Goal: Task Accomplishment & Management: Complete application form

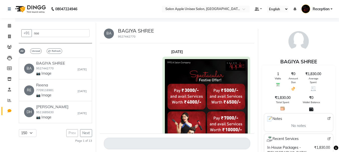
select select "150"
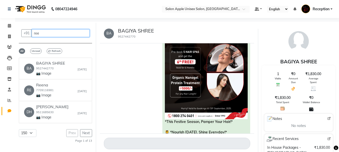
click at [44, 37] on input "ree" at bounding box center [61, 33] width 58 height 8
type input "r"
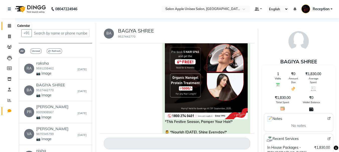
click at [11, 25] on icon at bounding box center [9, 26] width 3 height 4
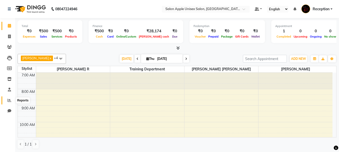
click at [9, 101] on icon at bounding box center [10, 101] width 4 height 4
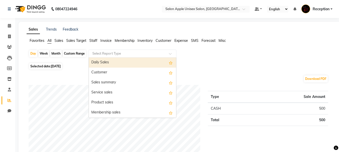
click at [133, 54] on input "text" at bounding box center [127, 53] width 72 height 5
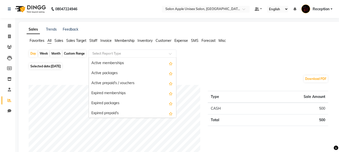
scroll to position [502, 0]
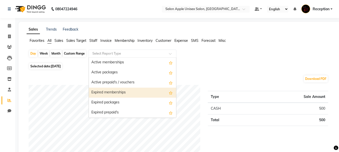
click at [72, 69] on div "Selected date: [DATE]" at bounding box center [180, 66] width 303 height 5
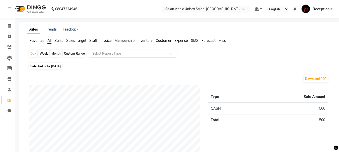
click at [118, 54] on input "text" at bounding box center [127, 53] width 72 height 5
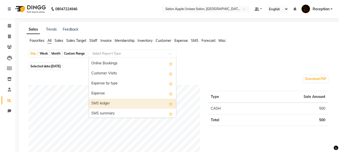
scroll to position [903, 0]
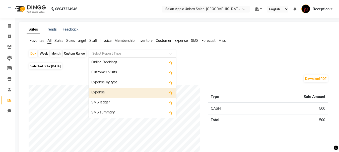
click at [121, 91] on div "Expense" at bounding box center [132, 93] width 87 height 10
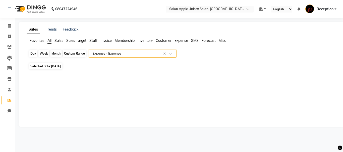
click at [35, 53] on div "Day" at bounding box center [33, 53] width 8 height 7
select select "9"
select select "2025"
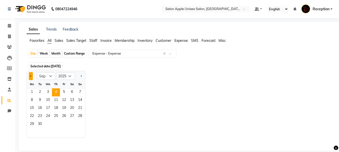
click at [29, 75] on button "Previous month" at bounding box center [31, 76] width 4 height 8
select select "8"
click at [66, 90] on span "1" at bounding box center [64, 93] width 8 height 8
select select "full_report"
select select "csv"
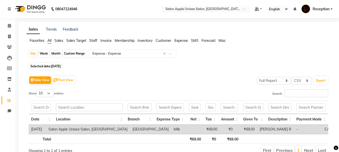
click at [55, 52] on div "Month" at bounding box center [56, 53] width 12 height 7
select select "8"
select select "2025"
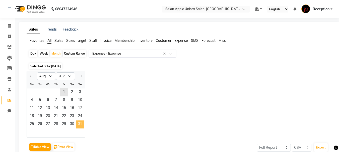
click at [79, 122] on span "31" at bounding box center [80, 125] width 8 height 8
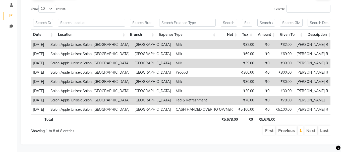
scroll to position [0, 0]
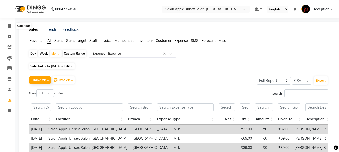
click at [9, 25] on icon at bounding box center [9, 26] width 3 height 4
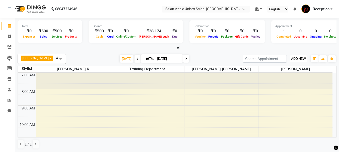
click at [303, 57] on span "ADD NEW" at bounding box center [298, 59] width 15 height 4
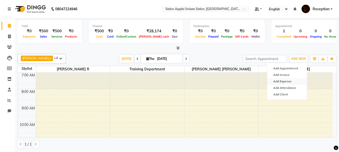
click at [293, 82] on link "Add Expense" at bounding box center [287, 81] width 40 height 7
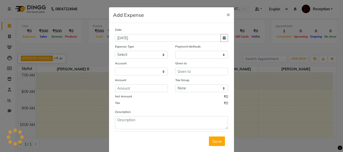
select select "1"
select select "2560"
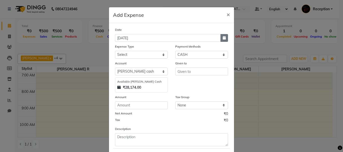
click at [222, 38] on icon "button" at bounding box center [223, 38] width 3 height 4
select select "9"
select select "2025"
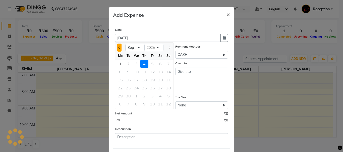
click at [117, 46] on button "Previous month" at bounding box center [119, 48] width 4 height 8
select select "8"
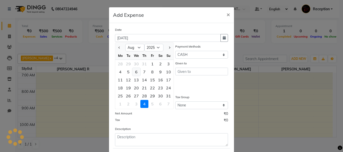
click at [133, 73] on div "6" at bounding box center [136, 72] width 8 height 8
type input "[DATE]"
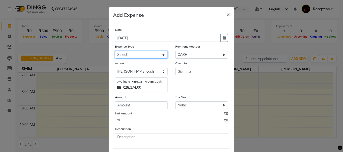
click at [137, 56] on select "Select CASH HANDED OVER TO OWNER client refund Client Snacks Donation Electrici…" at bounding box center [141, 55] width 53 height 8
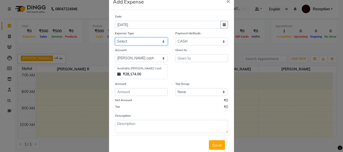
scroll to position [25, 0]
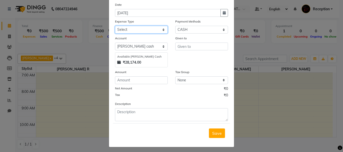
click at [140, 31] on select "Select CASH HANDED OVER TO OWNER client refund Client Snacks Donation Electrici…" at bounding box center [141, 30] width 53 height 8
select select "10349"
click at [115, 26] on select "Select CASH HANDED OVER TO OWNER client refund Client Snacks Donation Electrici…" at bounding box center [141, 30] width 53 height 8
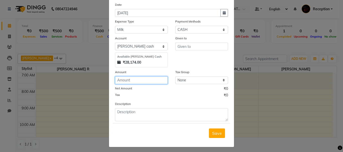
click at [144, 79] on input "number" at bounding box center [141, 80] width 53 height 8
type input "30"
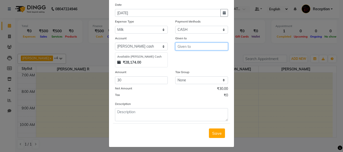
click at [189, 44] on input "text" at bounding box center [201, 47] width 53 height 8
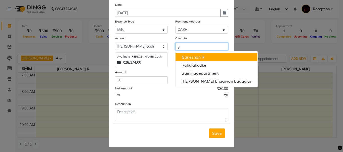
click at [200, 57] on ngb-highlight "G aneshan R" at bounding box center [192, 57] width 23 height 5
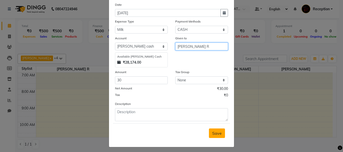
type input "[PERSON_NAME] R"
click at [216, 134] on span "Save" at bounding box center [217, 133] width 10 height 5
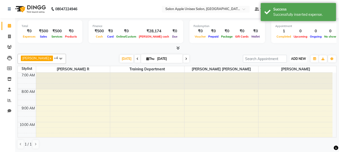
click at [302, 59] on span "ADD NEW" at bounding box center [298, 59] width 15 height 4
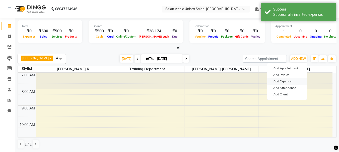
click at [283, 79] on link "Add Expense" at bounding box center [287, 81] width 40 height 7
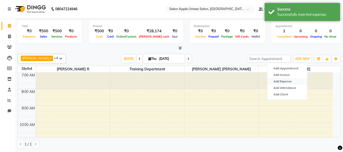
select select "1"
select select "2560"
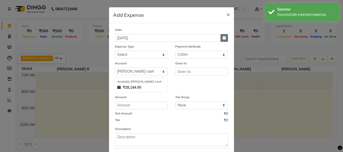
click at [220, 36] on button "button" at bounding box center [224, 38] width 8 height 8
select select "9"
select select "2025"
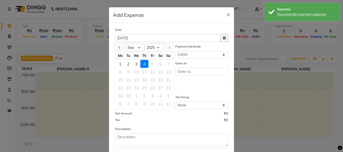
click at [115, 46] on div at bounding box center [120, 48] width 10 height 8
click at [117, 46] on button "Previous month" at bounding box center [119, 48] width 4 height 8
select select "8"
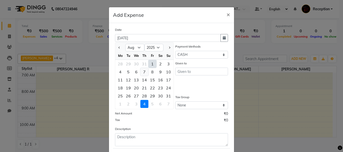
click at [144, 71] on div "7" at bounding box center [144, 72] width 8 height 8
type input "[DATE]"
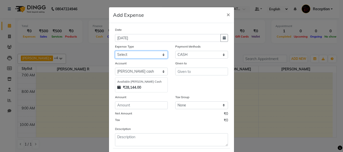
click at [137, 55] on select "Select CASH HANDED OVER TO OWNER client refund Client Snacks Donation Electrici…" at bounding box center [141, 55] width 53 height 8
select select "1934"
click at [115, 51] on select "Select CASH HANDED OVER TO OWNER client refund Client Snacks Donation Electrici…" at bounding box center [141, 55] width 53 height 8
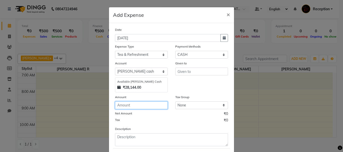
click at [134, 105] on input "number" at bounding box center [141, 106] width 53 height 8
type input "190"
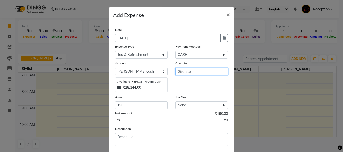
click at [189, 71] on input "text" at bounding box center [201, 72] width 53 height 8
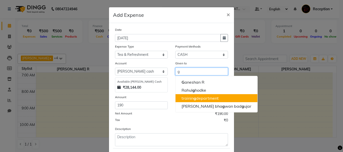
click at [196, 97] on ngb-highlight "trainin g department" at bounding box center [199, 98] width 37 height 5
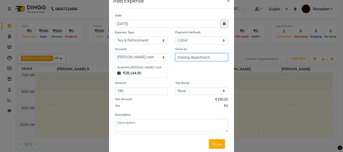
scroll to position [27, 0]
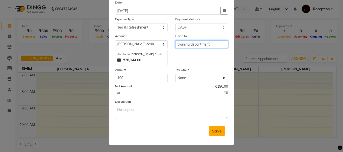
type input "training department"
click at [215, 131] on span "Save" at bounding box center [217, 131] width 10 height 5
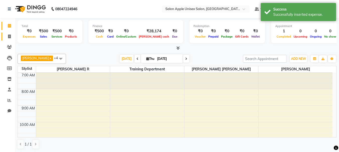
click at [8, 33] on link "Invoice" at bounding box center [8, 37] width 12 height 8
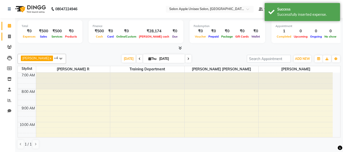
select select "92"
select select "service"
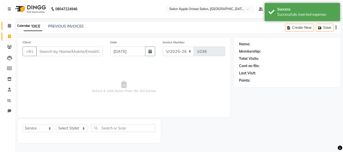
click at [10, 25] on icon at bounding box center [9, 26] width 3 height 4
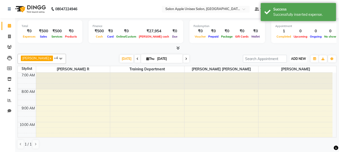
click at [297, 59] on span "ADD NEW" at bounding box center [298, 59] width 15 height 4
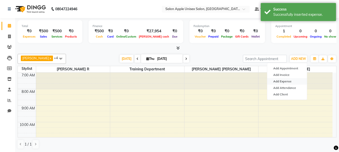
click at [286, 82] on link "Add Expense" at bounding box center [287, 81] width 40 height 7
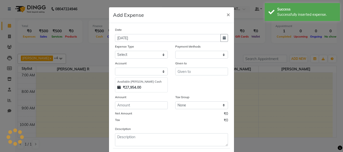
select select "1"
select select "2560"
click at [222, 38] on icon "button" at bounding box center [223, 38] width 3 height 4
select select "9"
select select "2025"
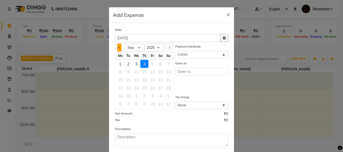
click at [118, 47] on span "Previous month" at bounding box center [119, 48] width 2 height 2
select select "8"
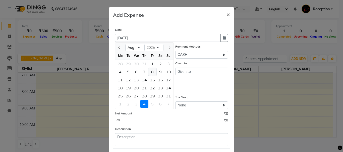
click at [151, 73] on div "8" at bounding box center [152, 72] width 8 height 8
type input "[DATE]"
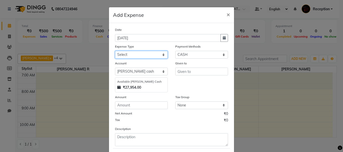
drag, startPoint x: 141, startPoint y: 55, endPoint x: 142, endPoint y: 58, distance: 2.6
click at [141, 55] on select "Select CASH HANDED OVER TO OWNER client refund Client Snacks Donation Electrici…" at bounding box center [141, 55] width 53 height 8
select select "1934"
click at [115, 51] on select "Select CASH HANDED OVER TO OWNER client refund Client Snacks Donation Electrici…" at bounding box center [141, 55] width 53 height 8
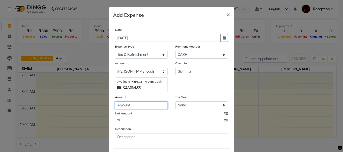
click at [135, 105] on input "number" at bounding box center [141, 106] width 53 height 8
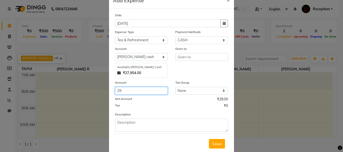
scroll to position [27, 0]
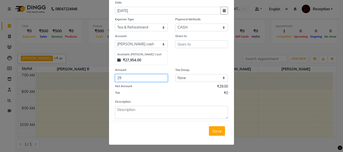
type input "29"
click at [188, 40] on div "Given to" at bounding box center [201, 36] width 53 height 7
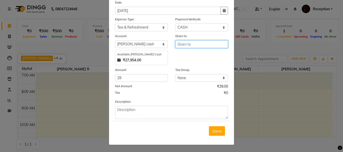
click at [189, 44] on input "text" at bounding box center [201, 44] width 53 height 8
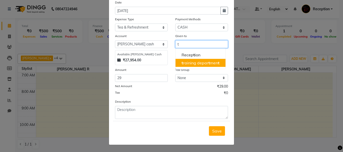
click at [188, 61] on ngb-highlight "t raining depar t men t" at bounding box center [200, 62] width 38 height 5
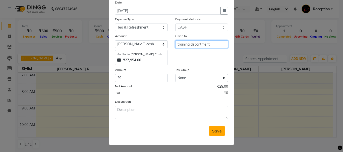
type input "training department"
click at [212, 129] on span "Save" at bounding box center [217, 131] width 10 height 5
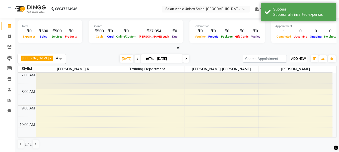
click at [302, 58] on span "ADD NEW" at bounding box center [298, 59] width 15 height 4
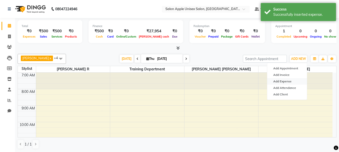
click at [288, 81] on link "Add Expense" at bounding box center [287, 81] width 40 height 7
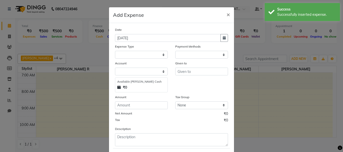
select select "1"
select select "2560"
click at [220, 39] on button "button" at bounding box center [224, 38] width 8 height 8
select select "9"
select select "2025"
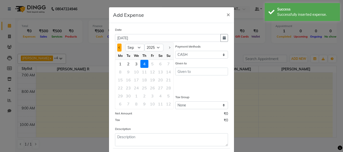
click at [118, 48] on span "Previous month" at bounding box center [119, 48] width 2 height 2
select select "8"
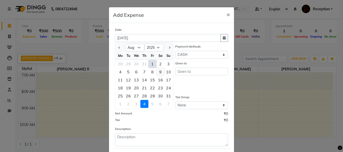
click at [158, 71] on div "9" at bounding box center [160, 72] width 8 height 8
type input "[DATE]"
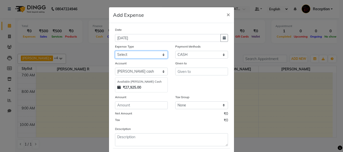
click at [139, 54] on select "Select CASH HANDED OVER TO OWNER client refund Client Snacks Donation Electrici…" at bounding box center [141, 55] width 53 height 8
select select "1934"
click at [115, 51] on select "Select CASH HANDED OVER TO OWNER client refund Client Snacks Donation Electrici…" at bounding box center [141, 55] width 53 height 8
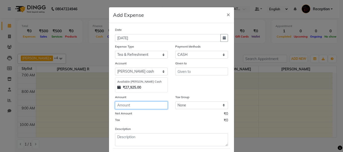
click at [144, 107] on input "number" at bounding box center [141, 106] width 53 height 8
type input "60"
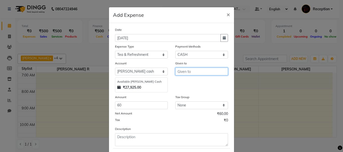
click at [190, 71] on input "text" at bounding box center [201, 72] width 53 height 8
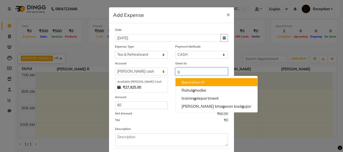
click at [197, 85] on button "G aneshan R" at bounding box center [216, 82] width 82 height 8
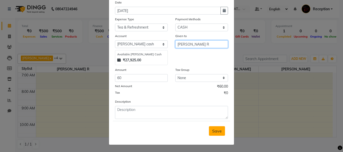
type input "[PERSON_NAME] R"
click at [214, 129] on span "Save" at bounding box center [217, 131] width 10 height 5
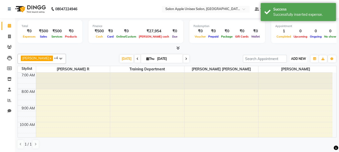
click at [297, 60] on span "ADD NEW" at bounding box center [298, 59] width 15 height 4
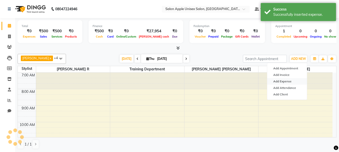
click at [289, 81] on link "Add Expense" at bounding box center [287, 81] width 40 height 7
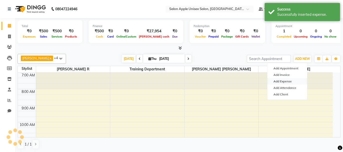
select select "1"
select select "2560"
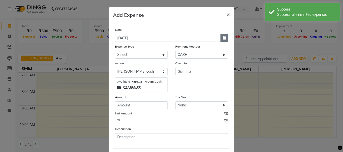
click at [220, 37] on button "button" at bounding box center [224, 38] width 8 height 8
select select "9"
select select "2025"
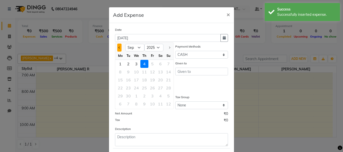
click at [117, 48] on button "Previous month" at bounding box center [119, 48] width 4 height 8
select select "8"
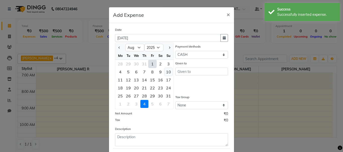
click at [166, 72] on div "10" at bounding box center [168, 72] width 8 height 8
type input "[DATE]"
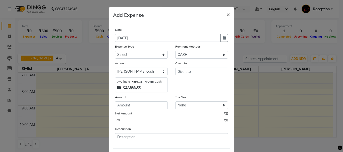
click at [142, 59] on div "Date [DATE] Expense Type Select CASH HANDED OVER TO OWNER client refund Client …" at bounding box center [171, 86] width 113 height 119
click at [142, 57] on select "Select CASH HANDED OVER TO OWNER client refund Client Snacks Donation Electrici…" at bounding box center [141, 55] width 53 height 8
select select "1934"
click at [115, 51] on select "Select CASH HANDED OVER TO OWNER client refund Client Snacks Donation Electrici…" at bounding box center [141, 55] width 53 height 8
click at [137, 105] on input "number" at bounding box center [141, 106] width 53 height 8
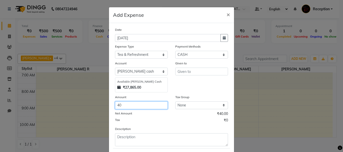
type input "40"
click at [190, 67] on div "Given to" at bounding box center [201, 64] width 53 height 7
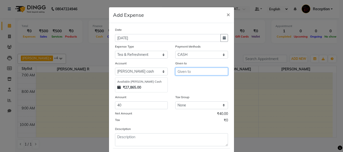
click at [192, 73] on input "text" at bounding box center [201, 72] width 53 height 8
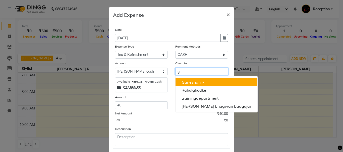
click at [189, 81] on ngb-highlight "G aneshan R" at bounding box center [192, 82] width 23 height 5
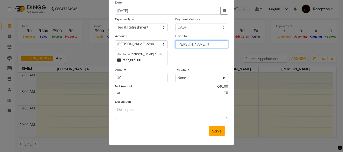
type input "[PERSON_NAME] R"
click at [212, 132] on span "Save" at bounding box center [217, 131] width 10 height 5
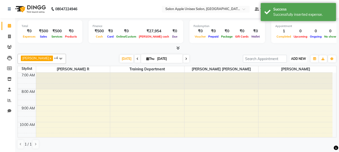
click at [295, 59] on span "ADD NEW" at bounding box center [298, 59] width 15 height 4
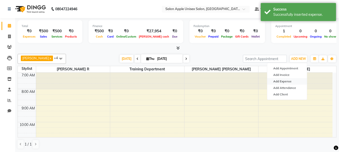
click at [285, 81] on link "Add Expense" at bounding box center [287, 81] width 40 height 7
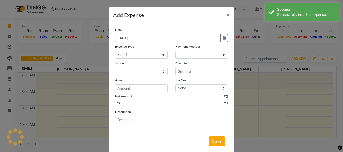
select select "1"
select select "2560"
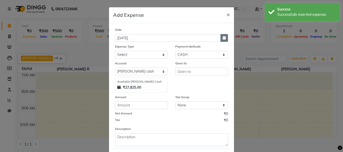
click at [223, 39] on icon "button" at bounding box center [223, 38] width 3 height 4
select select "9"
select select "2025"
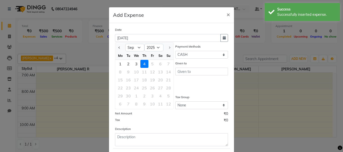
click at [115, 46] on div at bounding box center [120, 48] width 10 height 8
click at [117, 46] on button "Previous month" at bounding box center [119, 48] width 4 height 8
select select "8"
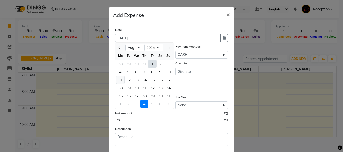
click at [117, 78] on div "11" at bounding box center [120, 80] width 8 height 8
type input "[DATE]"
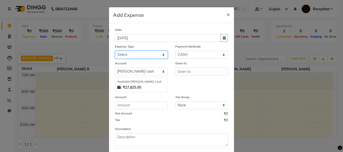
click at [146, 55] on select "Select CASH HANDED OVER TO OWNER client refund Client Snacks Donation Electrici…" at bounding box center [141, 55] width 53 height 8
select select "17640"
click at [115, 51] on select "Select CASH HANDED OVER TO OWNER client refund Client Snacks Donation Electrici…" at bounding box center [141, 55] width 53 height 8
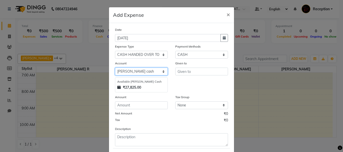
click at [149, 69] on select "Select Default account [PERSON_NAME] cash" at bounding box center [141, 72] width 53 height 8
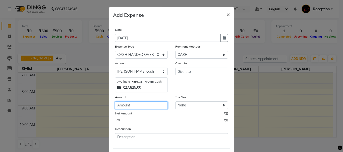
click at [130, 105] on input "number" at bounding box center [141, 106] width 53 height 8
type input "4000"
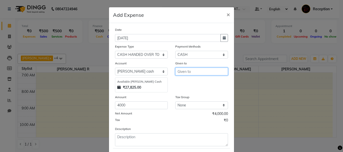
click at [186, 72] on input "text" at bounding box center [201, 72] width 53 height 8
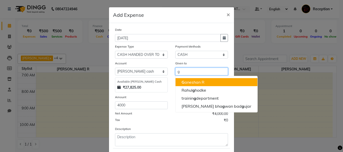
click at [201, 86] on button "G aneshan R" at bounding box center [216, 82] width 82 height 8
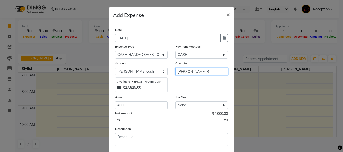
scroll to position [25, 0]
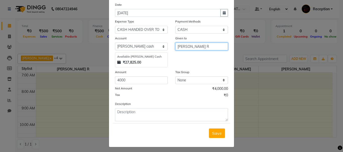
type input "[PERSON_NAME] R"
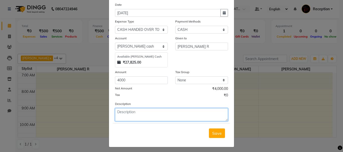
click at [137, 118] on textarea at bounding box center [171, 114] width 113 height 13
type textarea "m"
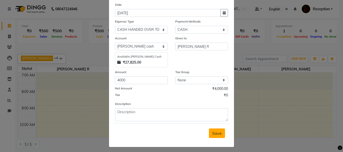
click at [213, 131] on span "Save" at bounding box center [217, 133] width 10 height 5
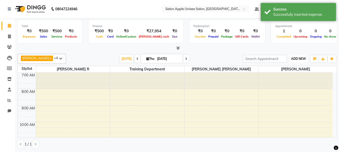
click at [300, 58] on span "ADD NEW" at bounding box center [298, 59] width 15 height 4
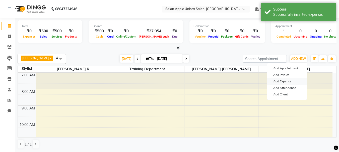
click at [286, 79] on link "Add Expense" at bounding box center [287, 81] width 40 height 7
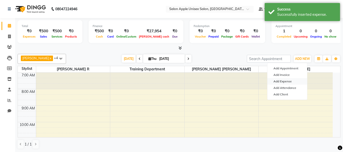
select select "1"
select select "2560"
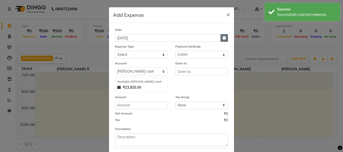
click at [224, 39] on button "button" at bounding box center [224, 38] width 8 height 8
select select "9"
select select "2025"
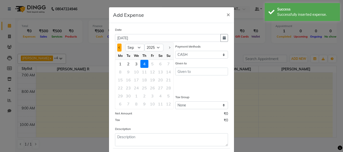
click at [117, 47] on button "Previous month" at bounding box center [119, 48] width 4 height 8
select select "8"
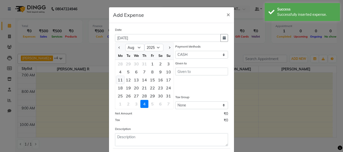
click at [120, 82] on div "11" at bounding box center [120, 80] width 8 height 8
type input "[DATE]"
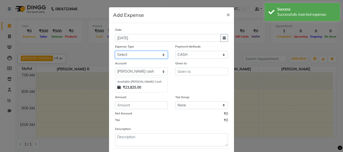
drag, startPoint x: 146, startPoint y: 53, endPoint x: 147, endPoint y: 57, distance: 4.3
click at [146, 53] on select "Select CASH HANDED OVER TO OWNER client refund Client Snacks Donation Electrici…" at bounding box center [141, 55] width 53 height 8
select select "1934"
click at [115, 51] on select "Select CASH HANDED OVER TO OWNER client refund Client Snacks Donation Electrici…" at bounding box center [141, 55] width 53 height 8
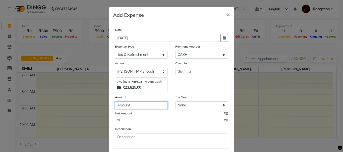
click at [138, 104] on input "number" at bounding box center [141, 106] width 53 height 8
type input "30"
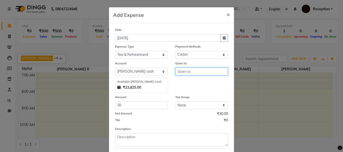
click at [197, 70] on input "text" at bounding box center [201, 72] width 53 height 8
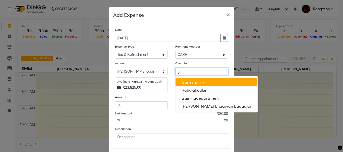
click at [193, 82] on ngb-highlight "G aneshan R" at bounding box center [192, 82] width 23 height 5
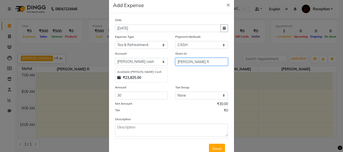
scroll to position [27, 0]
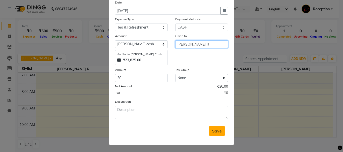
type input "[PERSON_NAME] R"
click at [216, 131] on span "Save" at bounding box center [217, 131] width 10 height 5
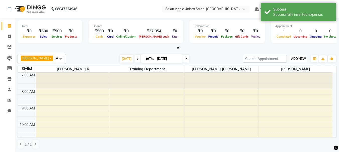
click at [293, 58] on span "ADD NEW" at bounding box center [298, 59] width 15 height 4
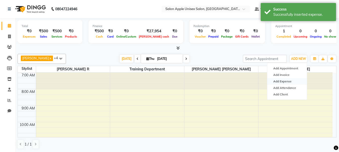
click at [279, 82] on link "Add Expense" at bounding box center [287, 81] width 40 height 7
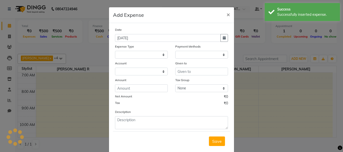
select select
select select "1"
select select "2560"
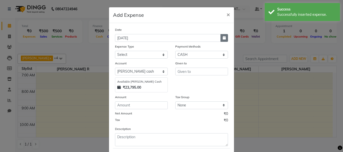
click at [223, 40] on button "button" at bounding box center [224, 38] width 8 height 8
select select "9"
select select "2025"
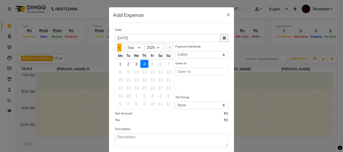
click at [117, 47] on button "Previous month" at bounding box center [119, 48] width 4 height 8
select select "8"
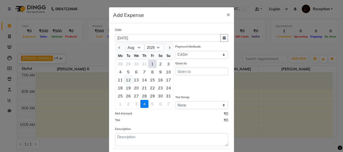
click at [128, 81] on div "12" at bounding box center [128, 80] width 8 height 8
type input "[DATE]"
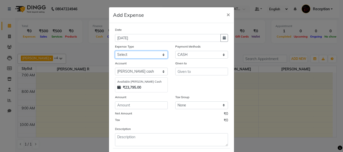
click at [139, 58] on select "Select CASH HANDED OVER TO OWNER client refund Client Snacks Donation Electrici…" at bounding box center [141, 55] width 53 height 8
select select "1935"
click at [115, 51] on select "Select CASH HANDED OVER TO OWNER client refund Client Snacks Donation Electrici…" at bounding box center [141, 55] width 53 height 8
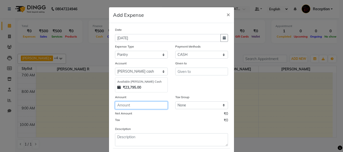
click at [147, 108] on input "number" at bounding box center [141, 106] width 53 height 8
type input "200"
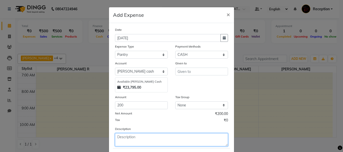
click at [136, 136] on textarea at bounding box center [171, 139] width 113 height 13
click at [123, 137] on textarea "milk [DATE] 100" at bounding box center [171, 139] width 113 height 13
click at [150, 135] on textarea "milk 50,[DATE] 100" at bounding box center [171, 139] width 113 height 13
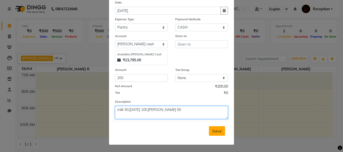
type textarea "milk 50,[DATE] 100,[PERSON_NAME] 50"
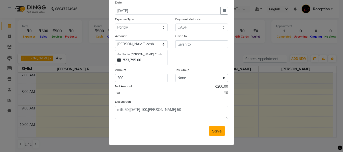
click at [219, 131] on span "Save" at bounding box center [217, 131] width 10 height 5
click at [199, 42] on input "text" at bounding box center [201, 44] width 53 height 8
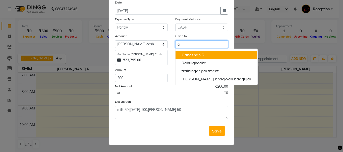
click at [200, 54] on ngb-highlight "G aneshan R" at bounding box center [192, 54] width 23 height 5
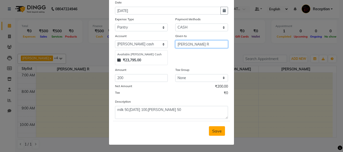
type input "[PERSON_NAME] R"
click at [213, 130] on span "Save" at bounding box center [217, 131] width 10 height 5
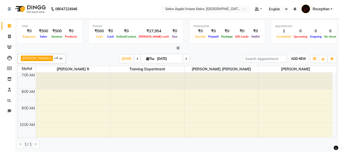
click at [297, 58] on span "ADD NEW" at bounding box center [298, 59] width 15 height 4
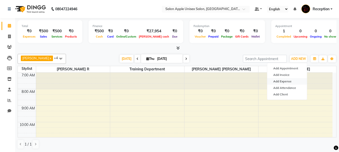
click at [290, 83] on link "Add Expense" at bounding box center [287, 81] width 40 height 7
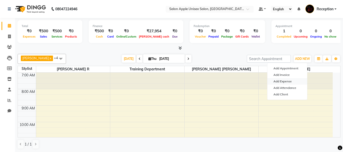
select select "1"
select select "2560"
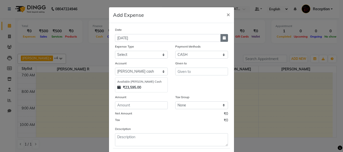
click at [222, 39] on icon "button" at bounding box center [223, 38] width 3 height 4
select select "9"
select select "2025"
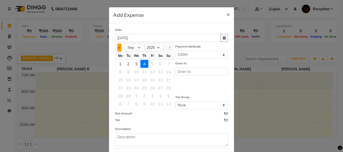
click at [119, 50] on button "Previous month" at bounding box center [119, 48] width 4 height 8
select select "8"
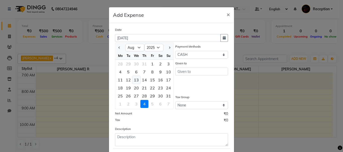
click at [136, 79] on div "13" at bounding box center [136, 80] width 8 height 8
type input "[DATE]"
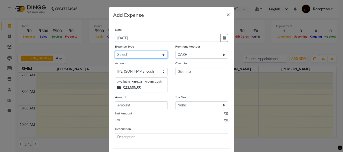
click at [148, 54] on select "Select CASH HANDED OVER TO OWNER client refund Client Snacks Donation Electrici…" at bounding box center [141, 55] width 53 height 8
select select "1934"
click at [115, 51] on select "Select CASH HANDED OVER TO OWNER client refund Client Snacks Donation Electrici…" at bounding box center [141, 55] width 53 height 8
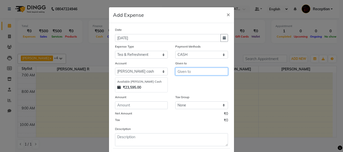
click at [193, 74] on input "text" at bounding box center [201, 72] width 53 height 8
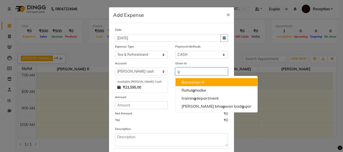
click at [190, 83] on ngb-highlight "G aneshan R" at bounding box center [192, 82] width 23 height 5
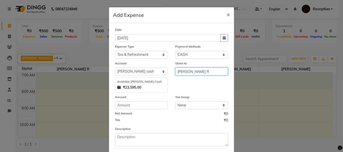
type input "[PERSON_NAME] R"
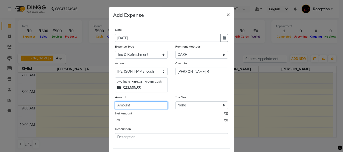
click at [144, 107] on input "number" at bounding box center [141, 106] width 53 height 8
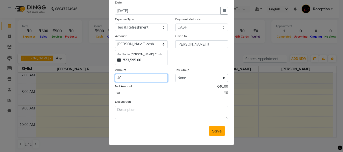
type input "40"
click at [213, 127] on button "Save" at bounding box center [217, 131] width 16 height 10
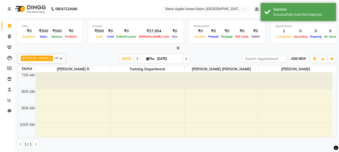
click at [296, 56] on button "ADD NEW Toggle Dropdown" at bounding box center [298, 58] width 17 height 7
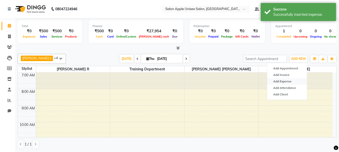
click at [290, 81] on link "Add Expense" at bounding box center [287, 81] width 40 height 7
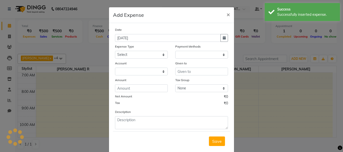
select select "1"
select select "2560"
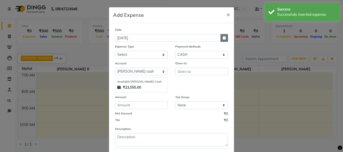
click at [222, 36] on icon "button" at bounding box center [223, 38] width 3 height 4
select select "9"
select select "2025"
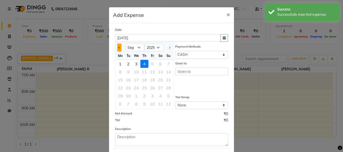
click at [117, 49] on button "Previous month" at bounding box center [119, 48] width 4 height 8
select select "8"
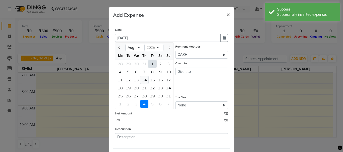
click at [145, 82] on div "14" at bounding box center [144, 80] width 8 height 8
type input "[DATE]"
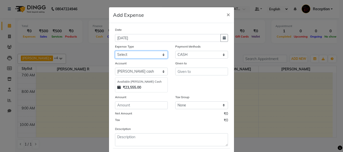
click at [148, 54] on select "Select CASH HANDED OVER TO OWNER client refund Client Snacks Donation Electrici…" at bounding box center [141, 55] width 53 height 8
select select "1935"
click at [115, 51] on select "Select CASH HANDED OVER TO OWNER client refund Client Snacks Donation Electrici…" at bounding box center [141, 55] width 53 height 8
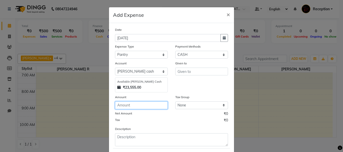
click at [135, 106] on input "number" at bounding box center [141, 106] width 53 height 8
type input "150"
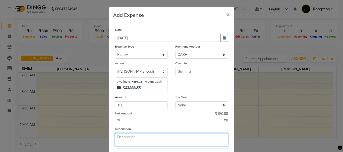
click at [148, 138] on textarea at bounding box center [171, 139] width 113 height 13
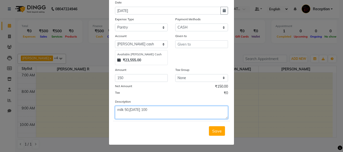
type textarea "milk 50,[DATE] 100"
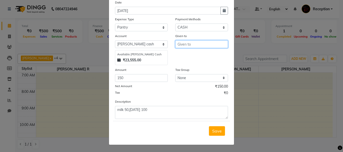
click at [191, 43] on input "text" at bounding box center [201, 44] width 53 height 8
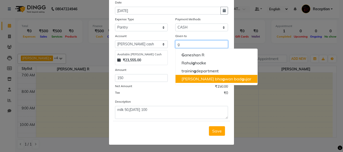
click at [194, 77] on ngb-highlight "[PERSON_NAME] bha g wan bad g ujar" at bounding box center [216, 78] width 70 height 5
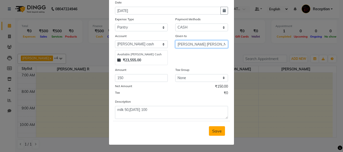
type input "[PERSON_NAME] [PERSON_NAME]"
click at [215, 133] on span "Save" at bounding box center [217, 131] width 10 height 5
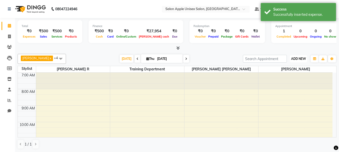
click at [300, 59] on span "ADD NEW" at bounding box center [298, 59] width 15 height 4
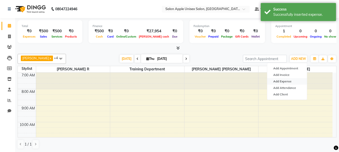
click at [285, 82] on link "Add Expense" at bounding box center [287, 81] width 40 height 7
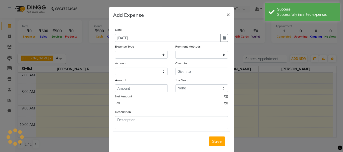
select select
select select "1"
select select "2560"
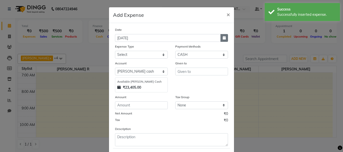
click at [220, 38] on button "button" at bounding box center [224, 38] width 8 height 8
select select "9"
select select "2025"
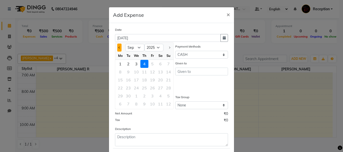
click at [118, 47] on span "Previous month" at bounding box center [119, 48] width 2 height 2
select select "8"
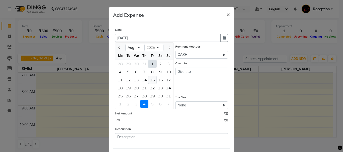
click at [149, 80] on div "15" at bounding box center [152, 80] width 8 height 8
type input "[DATE]"
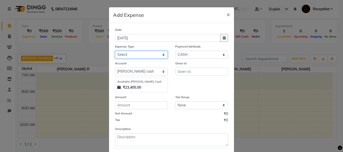
click at [136, 55] on select "Select CASH HANDED OVER TO OWNER client refund Client Snacks Donation Electrici…" at bounding box center [141, 55] width 53 height 8
select select "1934"
click at [115, 51] on select "Select CASH HANDED OVER TO OWNER client refund Client Snacks Donation Electrici…" at bounding box center [141, 55] width 53 height 8
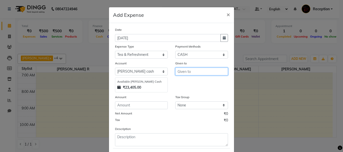
click at [187, 72] on input "text" at bounding box center [201, 72] width 53 height 8
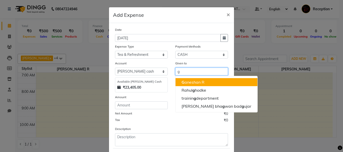
click at [183, 82] on ngb-highlight "G aneshan R" at bounding box center [192, 82] width 23 height 5
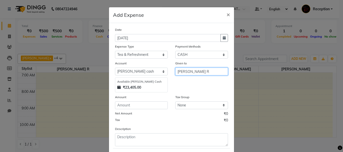
type input "[PERSON_NAME] R"
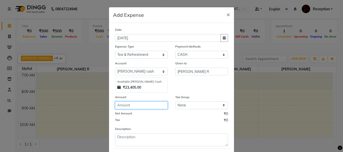
click at [141, 106] on input "number" at bounding box center [141, 106] width 53 height 8
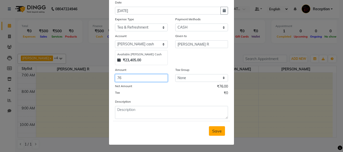
type input "76"
click at [220, 130] on button "Save" at bounding box center [217, 131] width 16 height 10
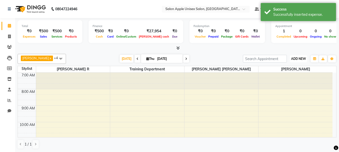
click at [296, 58] on span "ADD NEW" at bounding box center [298, 59] width 15 height 4
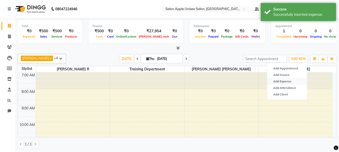
click at [287, 82] on link "Add Expense" at bounding box center [287, 81] width 40 height 7
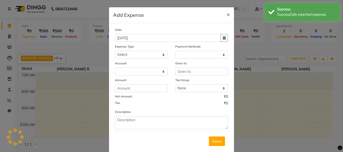
select select "1"
select select "2560"
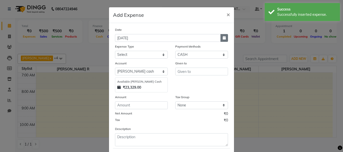
click at [222, 37] on icon "button" at bounding box center [223, 38] width 3 height 4
select select "9"
select select "2025"
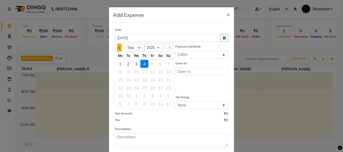
click at [117, 50] on button "Previous month" at bounding box center [119, 48] width 4 height 8
select select "8"
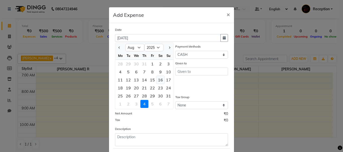
click at [158, 80] on div "16" at bounding box center [160, 80] width 8 height 8
type input "[DATE]"
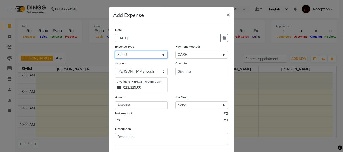
click at [138, 55] on select "Select CASH HANDED OVER TO OWNER client refund Client Snacks Donation Electrici…" at bounding box center [141, 55] width 53 height 8
select select "17640"
click at [115, 51] on select "Select CASH HANDED OVER TO OWNER client refund Client Snacks Donation Electrici…" at bounding box center [141, 55] width 53 height 8
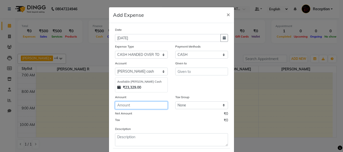
click at [134, 104] on input "number" at bounding box center [141, 106] width 53 height 8
type input "5500"
click at [185, 65] on div "Given to" at bounding box center [201, 64] width 53 height 7
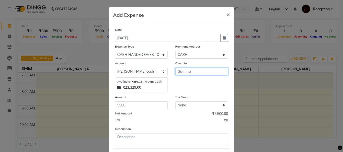
click at [183, 68] on input "text" at bounding box center [201, 72] width 53 height 8
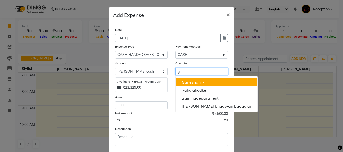
click at [189, 81] on ngb-highlight "G aneshan R" at bounding box center [192, 82] width 23 height 5
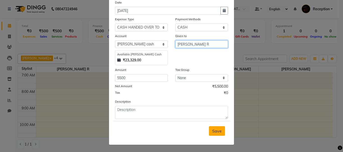
type input "[PERSON_NAME] R"
click at [214, 132] on span "Save" at bounding box center [217, 131] width 10 height 5
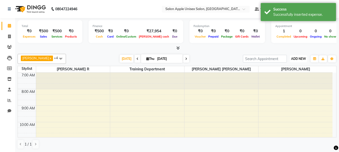
click at [302, 59] on span "ADD NEW" at bounding box center [298, 59] width 15 height 4
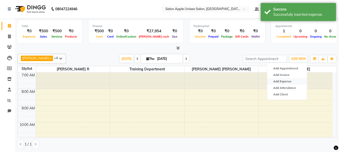
click at [283, 82] on link "Add Expense" at bounding box center [287, 81] width 40 height 7
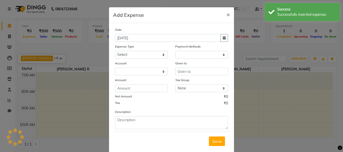
select select "1"
select select "2560"
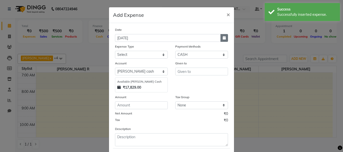
click at [223, 39] on icon "button" at bounding box center [223, 38] width 3 height 4
select select "9"
select select "2025"
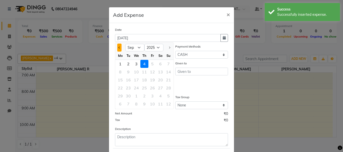
click at [117, 45] on button "Previous month" at bounding box center [119, 48] width 4 height 8
select select "8"
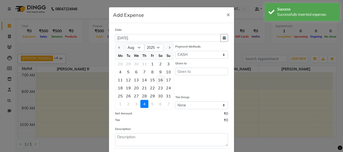
click at [161, 80] on div "16" at bounding box center [160, 80] width 8 height 8
type input "[DATE]"
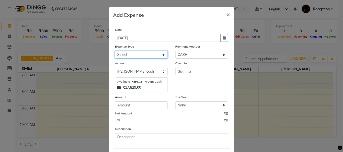
click at [147, 56] on select "Select CASH HANDED OVER TO OWNER client refund Client Snacks Donation Electrici…" at bounding box center [141, 55] width 53 height 8
select select "1934"
click at [115, 51] on select "Select CASH HANDED OVER TO OWNER client refund Client Snacks Donation Electrici…" at bounding box center [141, 55] width 53 height 8
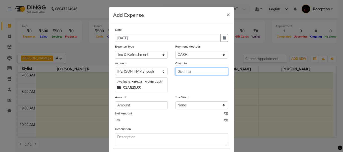
click at [183, 73] on input "text" at bounding box center [201, 72] width 53 height 8
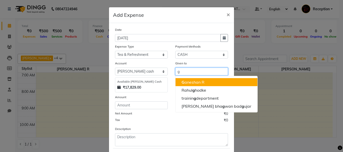
click at [186, 85] on button "G aneshan R" at bounding box center [216, 82] width 82 height 8
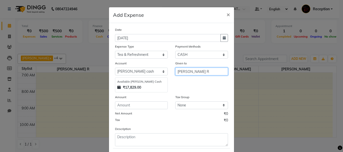
type input "[PERSON_NAME] R"
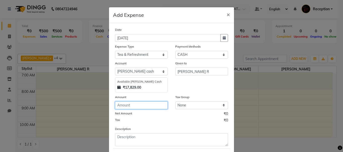
click at [128, 106] on input "number" at bounding box center [141, 106] width 53 height 8
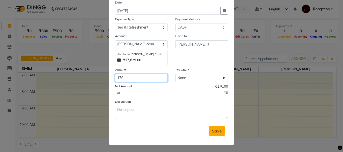
type input "170"
click at [220, 133] on button "Save" at bounding box center [217, 131] width 16 height 10
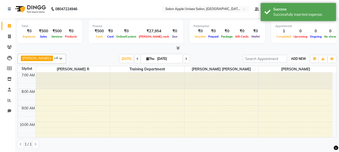
click at [297, 59] on span "ADD NEW" at bounding box center [298, 59] width 15 height 4
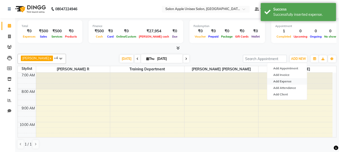
click at [289, 81] on link "Add Expense" at bounding box center [287, 81] width 40 height 7
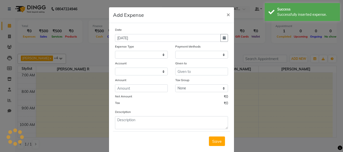
select select "1"
select select "2560"
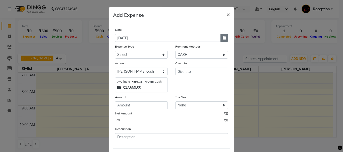
click at [222, 39] on icon "button" at bounding box center [223, 38] width 3 height 4
select select "9"
select select "2025"
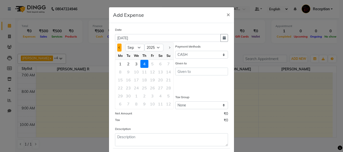
click at [117, 47] on button "Previous month" at bounding box center [119, 48] width 4 height 8
select select "8"
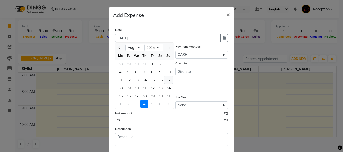
click at [164, 79] on div "17" at bounding box center [168, 80] width 8 height 8
type input "[DATE]"
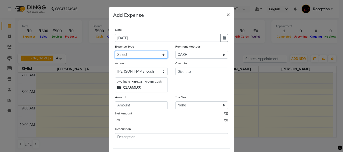
click at [151, 55] on select "Select CASH HANDED OVER TO OWNER client refund Client Snacks Donation Electrici…" at bounding box center [141, 55] width 53 height 8
select select "1934"
click at [115, 51] on select "Select CASH HANDED OVER TO OWNER client refund Client Snacks Donation Electrici…" at bounding box center [141, 55] width 53 height 8
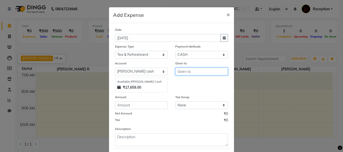
click at [194, 70] on input "text" at bounding box center [201, 72] width 53 height 8
click at [188, 72] on input "text" at bounding box center [201, 72] width 53 height 8
type input "4"
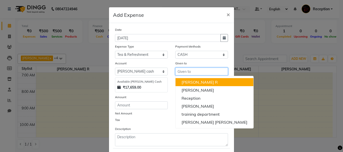
click at [177, 84] on button "[PERSON_NAME] R" at bounding box center [214, 82] width 78 height 8
type input "[PERSON_NAME] R"
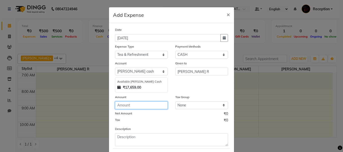
click at [128, 109] on input "number" at bounding box center [141, 106] width 53 height 8
click at [132, 107] on input "number" at bounding box center [141, 106] width 53 height 8
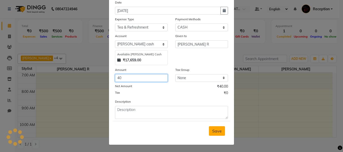
type input "40"
click at [215, 127] on button "Save" at bounding box center [217, 131] width 16 height 10
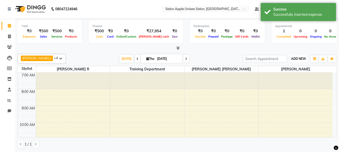
click at [300, 57] on span "ADD NEW" at bounding box center [298, 59] width 15 height 4
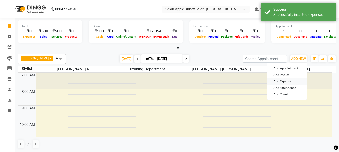
click at [283, 81] on link "Add Expense" at bounding box center [287, 81] width 40 height 7
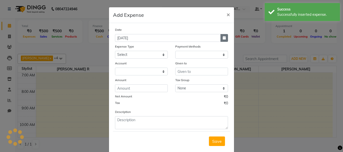
click at [220, 41] on button "button" at bounding box center [224, 38] width 8 height 8
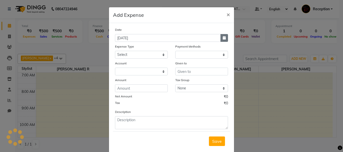
select select "9"
select select "2025"
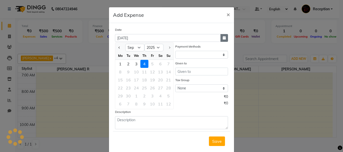
select select "1"
select select "2560"
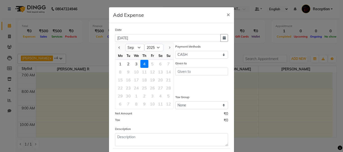
click at [120, 46] on div at bounding box center [120, 48] width 10 height 8
click at [117, 47] on button "Previous month" at bounding box center [119, 48] width 4 height 8
select select "8"
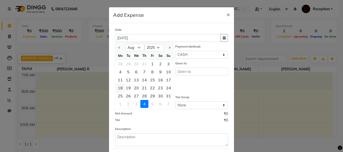
click at [121, 87] on div "18" at bounding box center [120, 88] width 8 height 8
type input "[DATE]"
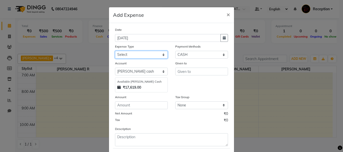
click at [153, 57] on select "Select CASH HANDED OVER TO OWNER client refund Client Snacks Donation Electrici…" at bounding box center [141, 55] width 53 height 8
select select "1934"
click at [115, 51] on select "Select CASH HANDED OVER TO OWNER client refund Client Snacks Donation Electrici…" at bounding box center [141, 55] width 53 height 8
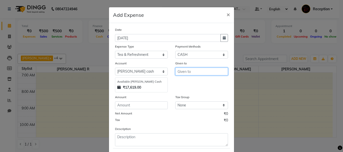
click at [183, 73] on input "text" at bounding box center [201, 72] width 53 height 8
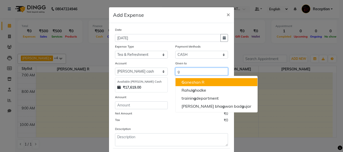
click at [200, 81] on ngb-highlight "G aneshan R" at bounding box center [192, 82] width 23 height 5
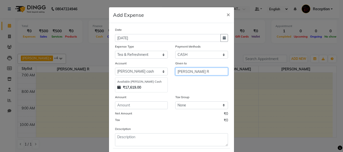
type input "[PERSON_NAME] R"
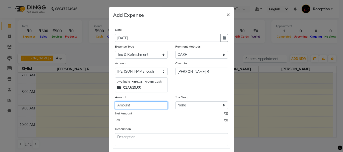
click at [132, 107] on input "number" at bounding box center [141, 106] width 53 height 8
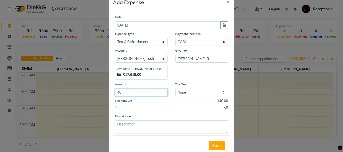
scroll to position [25, 0]
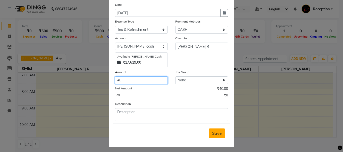
type input "40"
click at [212, 132] on span "Save" at bounding box center [217, 133] width 10 height 5
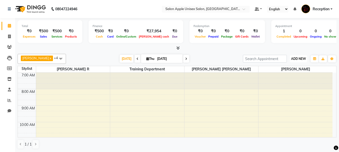
click at [297, 58] on span "ADD NEW" at bounding box center [298, 59] width 15 height 4
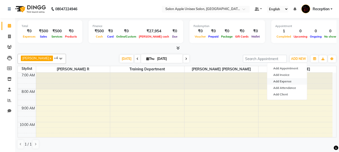
click at [284, 81] on link "Add Expense" at bounding box center [287, 81] width 40 height 7
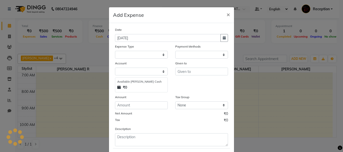
select select "1"
select select "2560"
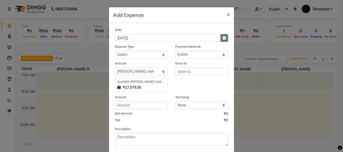
click at [222, 39] on icon "button" at bounding box center [223, 38] width 3 height 4
select select "9"
select select "2025"
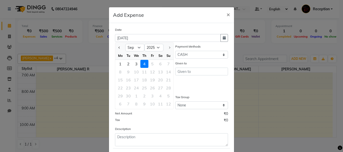
click at [120, 48] on div at bounding box center [120, 48] width 10 height 8
click at [117, 47] on button "Previous month" at bounding box center [119, 48] width 4 height 8
select select "8"
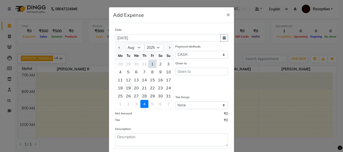
click at [126, 87] on div "19" at bounding box center [128, 88] width 8 height 8
type input "[DATE]"
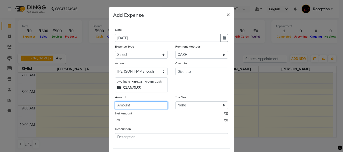
click at [133, 107] on input "number" at bounding box center [141, 106] width 53 height 8
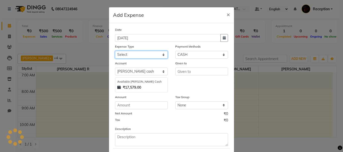
click at [136, 57] on select "Select CASH HANDED OVER TO OWNER client refund Client Snacks Donation Electrici…" at bounding box center [141, 55] width 53 height 8
select select "1934"
click at [115, 51] on select "Select CASH HANDED OVER TO OWNER client refund Client Snacks Donation Electrici…" at bounding box center [141, 55] width 53 height 8
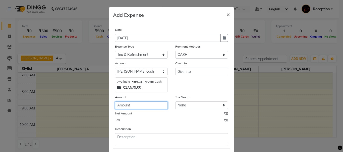
click at [131, 104] on input "number" at bounding box center [141, 106] width 53 height 8
type input "30"
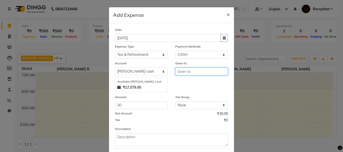
click at [196, 70] on input "text" at bounding box center [201, 72] width 53 height 8
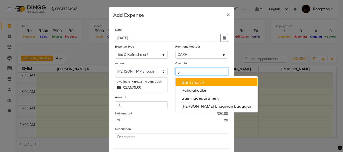
click at [199, 83] on ngb-highlight "G aneshan R" at bounding box center [192, 82] width 23 height 5
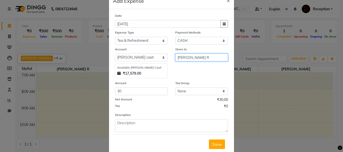
scroll to position [27, 0]
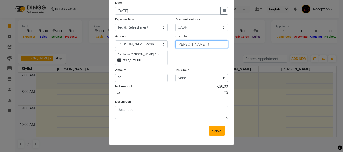
type input "[PERSON_NAME] R"
click at [213, 131] on span "Save" at bounding box center [217, 131] width 10 height 5
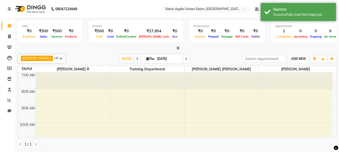
click at [301, 60] on span "ADD NEW" at bounding box center [298, 59] width 15 height 4
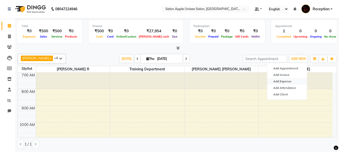
click at [284, 80] on link "Add Expense" at bounding box center [287, 81] width 40 height 7
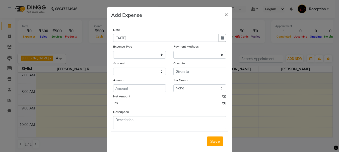
select select
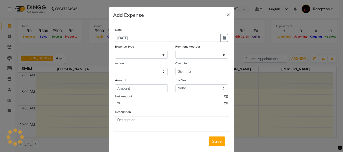
select select "1"
select select "2560"
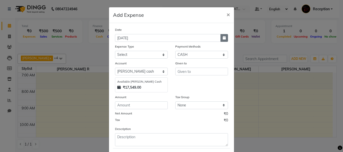
click at [225, 39] on button "button" at bounding box center [224, 38] width 8 height 8
select select "9"
select select "2025"
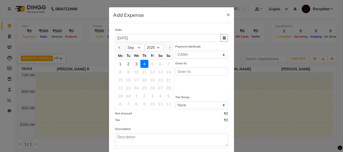
click at [120, 46] on div at bounding box center [120, 48] width 10 height 8
click at [117, 47] on button "Previous month" at bounding box center [119, 48] width 4 height 8
select select "8"
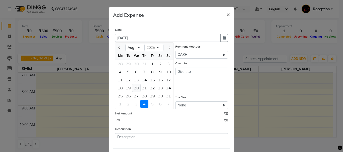
click at [135, 90] on div "20" at bounding box center [136, 88] width 8 height 8
type input "[DATE]"
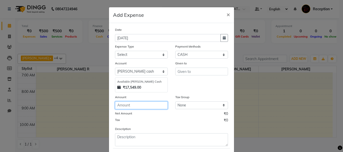
click at [131, 106] on input "number" at bounding box center [141, 106] width 53 height 8
type input "40"
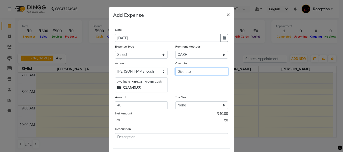
click at [198, 73] on input "text" at bounding box center [201, 72] width 53 height 8
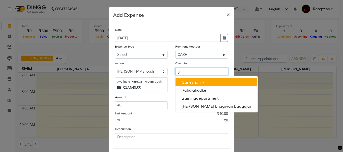
click at [195, 81] on ngb-highlight "G aneshan R" at bounding box center [192, 82] width 23 height 5
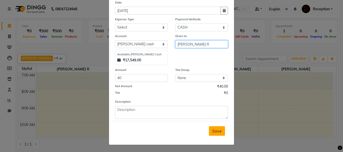
type input "[PERSON_NAME] R"
click at [217, 132] on span "Save" at bounding box center [217, 131] width 10 height 5
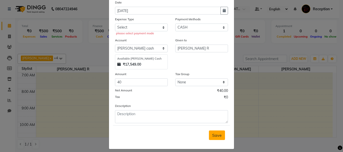
click at [212, 133] on span "Save" at bounding box center [217, 135] width 10 height 5
click at [142, 26] on select "Select CASH HANDED OVER TO OWNER client refund Client Snacks Donation Electrici…" at bounding box center [141, 28] width 53 height 8
select select "1934"
click at [115, 24] on select "Select CASH HANDED OVER TO OWNER client refund Client Snacks Donation Electrici…" at bounding box center [141, 28] width 53 height 8
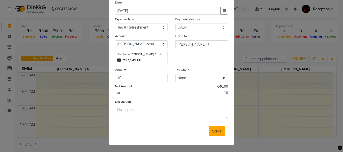
click at [220, 133] on button "Save" at bounding box center [217, 131] width 16 height 10
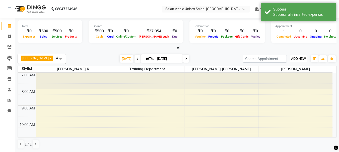
click at [299, 58] on span "ADD NEW" at bounding box center [298, 59] width 15 height 4
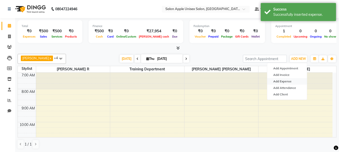
click at [285, 81] on link "Add Expense" at bounding box center [287, 81] width 40 height 7
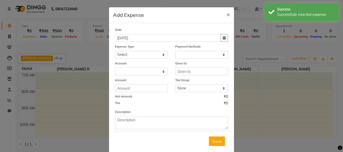
select select "1"
select select "2560"
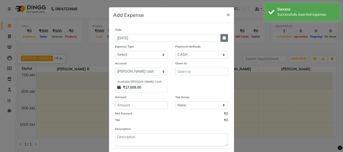
click at [222, 38] on icon "button" at bounding box center [223, 38] width 3 height 4
select select "9"
select select "2025"
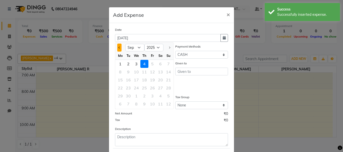
click at [117, 45] on button "Previous month" at bounding box center [119, 48] width 4 height 8
select select "8"
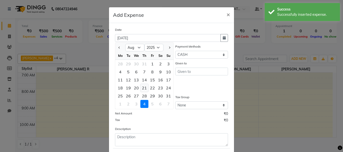
click at [142, 88] on div "21" at bounding box center [144, 88] width 8 height 8
type input "[DATE]"
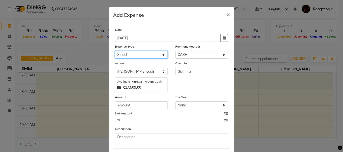
click at [137, 55] on select "Select CASH HANDED OVER TO OWNER client refund Client Snacks Donation Electrici…" at bounding box center [141, 55] width 53 height 8
select select "17640"
click at [115, 51] on select "Select CASH HANDED OVER TO OWNER client refund Client Snacks Donation Electrici…" at bounding box center [141, 55] width 53 height 8
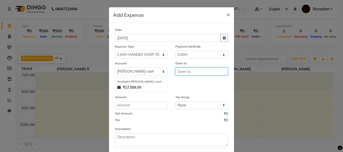
click at [186, 70] on input "text" at bounding box center [201, 72] width 53 height 8
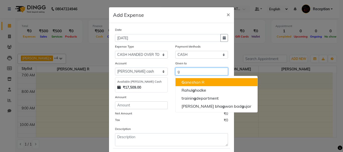
click at [184, 81] on ngb-highlight "G aneshan R" at bounding box center [192, 82] width 23 height 5
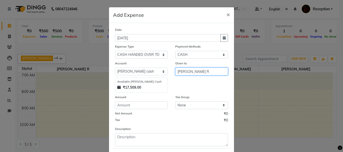
type input "[PERSON_NAME] R"
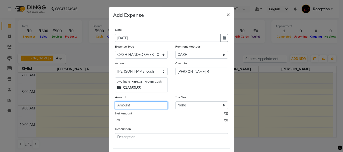
click at [145, 106] on input "number" at bounding box center [141, 106] width 53 height 8
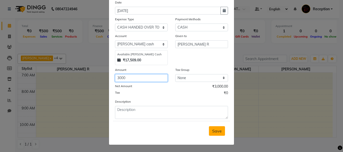
type input "3000"
click at [217, 130] on span "Save" at bounding box center [217, 131] width 10 height 5
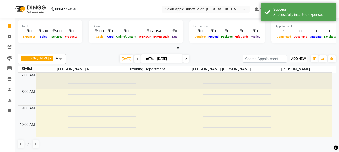
click at [297, 60] on span "ADD NEW" at bounding box center [298, 59] width 15 height 4
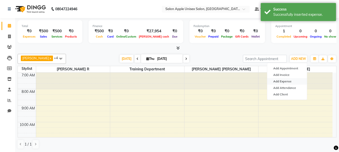
click at [293, 81] on link "Add Expense" at bounding box center [287, 81] width 40 height 7
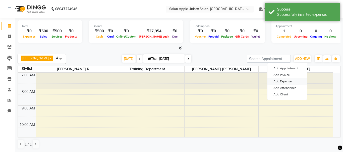
select select "1"
select select "2560"
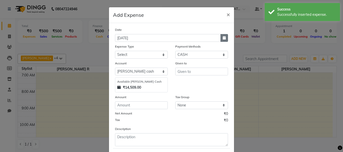
click at [220, 39] on button "button" at bounding box center [224, 38] width 8 height 8
select select "9"
select select "2025"
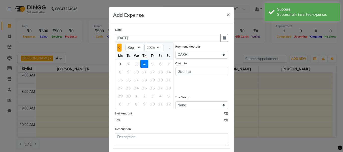
click at [118, 47] on span "Previous month" at bounding box center [119, 48] width 2 height 2
select select "8"
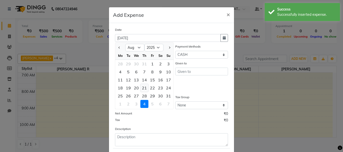
click at [142, 89] on div "21" at bounding box center [144, 88] width 8 height 8
type input "[DATE]"
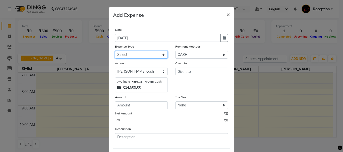
click at [138, 55] on select "Select CASH HANDED OVER TO OWNER client refund Client Snacks Donation Electrici…" at bounding box center [141, 55] width 53 height 8
select select "1935"
click at [115, 51] on select "Select CASH HANDED OVER TO OWNER client refund Client Snacks Donation Electrici…" at bounding box center [141, 55] width 53 height 8
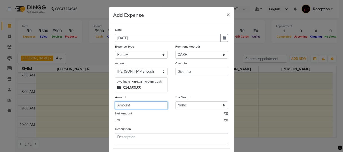
click at [141, 107] on input "number" at bounding box center [141, 106] width 53 height 8
type input "50"
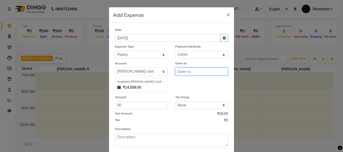
click at [189, 71] on input "text" at bounding box center [201, 72] width 53 height 8
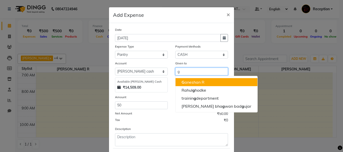
click at [190, 82] on ngb-highlight "G aneshan R" at bounding box center [192, 82] width 23 height 5
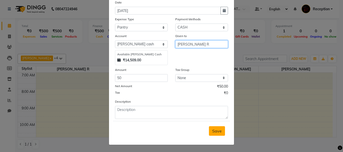
type input "[PERSON_NAME] R"
click at [215, 130] on span "Save" at bounding box center [217, 131] width 10 height 5
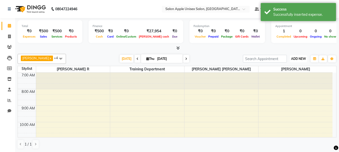
click at [301, 57] on span "ADD NEW" at bounding box center [298, 59] width 15 height 4
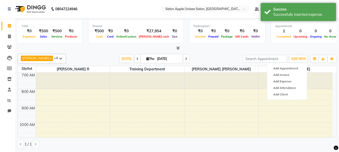
click at [296, 62] on div "ADD NEW Toggle Dropdown Add Appointment Add Invoice Add Expense Add Attendance …" at bounding box center [298, 59] width 18 height 8
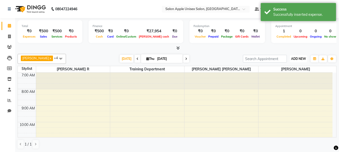
click at [294, 58] on span "ADD NEW" at bounding box center [298, 59] width 15 height 4
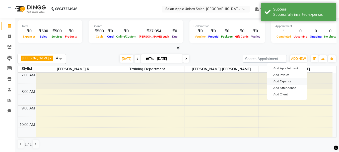
click at [279, 81] on link "Add Expense" at bounding box center [287, 81] width 40 height 7
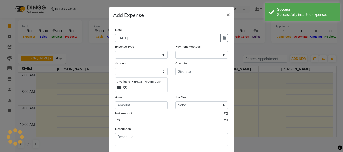
select select "1"
select select "2560"
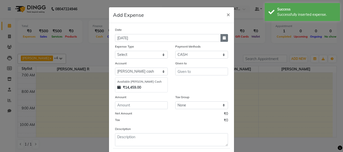
click at [220, 39] on button "button" at bounding box center [224, 38] width 8 height 8
select select "9"
select select "2025"
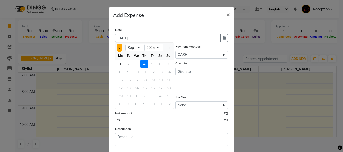
click at [117, 47] on button "Previous month" at bounding box center [119, 48] width 4 height 8
select select "8"
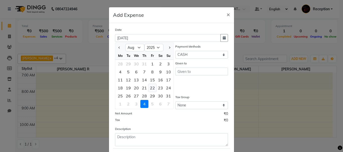
click at [148, 88] on div "22" at bounding box center [152, 88] width 8 height 8
type input "[DATE]"
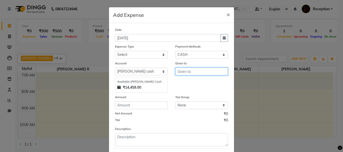
click at [188, 73] on input "text" at bounding box center [201, 72] width 53 height 8
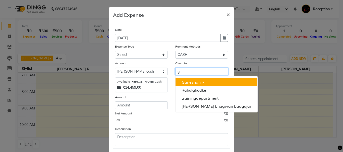
click at [191, 82] on ngb-highlight "G aneshan R" at bounding box center [192, 82] width 23 height 5
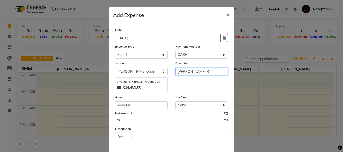
type input "[PERSON_NAME] R"
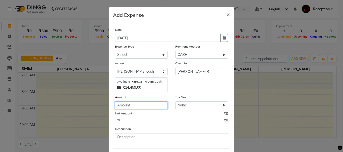
click at [129, 105] on input "number" at bounding box center [141, 106] width 53 height 8
type input "80"
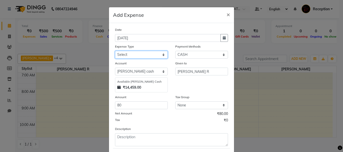
drag, startPoint x: 135, startPoint y: 54, endPoint x: 134, endPoint y: 57, distance: 3.4
click at [135, 54] on select "Select CASH HANDED OVER TO OWNER client refund Client Snacks Donation Electrici…" at bounding box center [141, 55] width 53 height 8
select select "1934"
click at [115, 51] on select "Select CASH HANDED OVER TO OWNER client refund Client Snacks Donation Electrici…" at bounding box center [141, 55] width 53 height 8
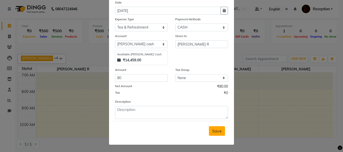
click at [212, 130] on span "Save" at bounding box center [217, 131] width 10 height 5
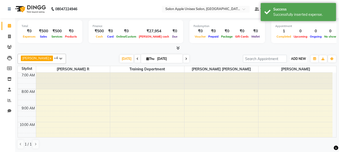
click at [303, 59] on span "ADD NEW" at bounding box center [298, 59] width 15 height 4
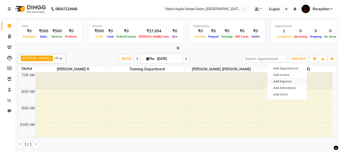
click at [290, 80] on link "Add Expense" at bounding box center [287, 81] width 40 height 7
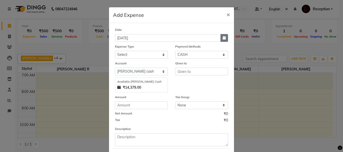
click at [222, 40] on button "button" at bounding box center [224, 38] width 8 height 8
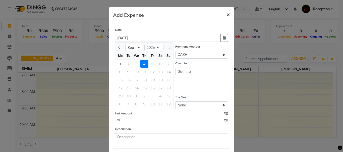
click at [226, 16] on span "×" at bounding box center [228, 15] width 4 height 8
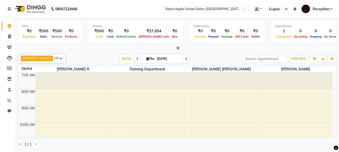
click at [179, 48] on icon at bounding box center [177, 48] width 3 height 4
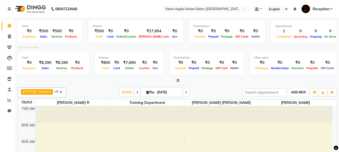
click at [298, 92] on span "ADD NEW" at bounding box center [298, 93] width 15 height 4
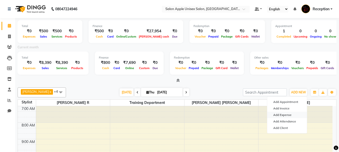
click at [283, 117] on link "Add Expense" at bounding box center [287, 115] width 40 height 7
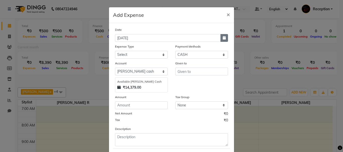
click at [225, 39] on button "button" at bounding box center [224, 38] width 8 height 8
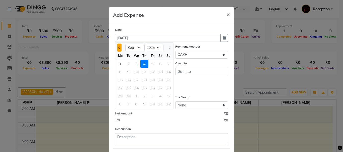
click at [117, 47] on button "Previous month" at bounding box center [119, 48] width 4 height 8
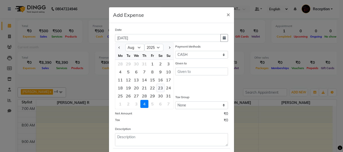
click at [158, 87] on div "23" at bounding box center [160, 88] width 8 height 8
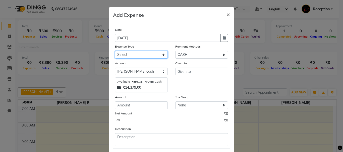
click at [147, 52] on select "Select CASH HANDED OVER TO OWNER client refund Client Snacks Donation Electrici…" at bounding box center [141, 55] width 53 height 8
click at [115, 51] on select "Select CASH HANDED OVER TO OWNER client refund Client Snacks Donation Electrici…" at bounding box center [141, 55] width 53 height 8
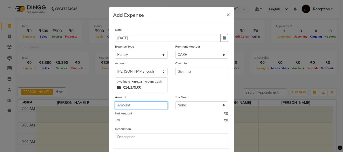
click at [140, 106] on input "number" at bounding box center [141, 106] width 53 height 8
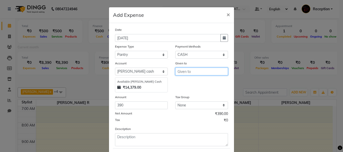
click at [191, 72] on input "text" at bounding box center [201, 72] width 53 height 8
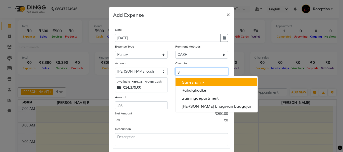
click at [189, 81] on ngb-highlight "G aneshan R" at bounding box center [192, 82] width 23 height 5
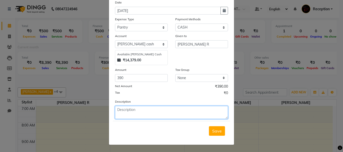
click at [140, 113] on textarea at bounding box center [171, 112] width 113 height 13
click at [157, 113] on textarea "water bottle [DOMAIN_NAME] tea 190" at bounding box center [171, 112] width 113 height 13
click at [170, 109] on textarea "water bottle [DOMAIN_NAME] tea box 190" at bounding box center [171, 112] width 113 height 13
click at [122, 114] on textarea "water bottle [DOMAIN_NAME] tea box 190, milk cocoroch powder 130aniket 50" at bounding box center [171, 112] width 113 height 13
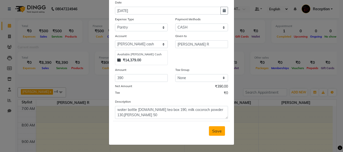
click at [218, 129] on span "Save" at bounding box center [217, 131] width 10 height 5
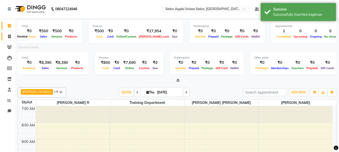
click at [9, 36] on icon at bounding box center [9, 37] width 3 height 4
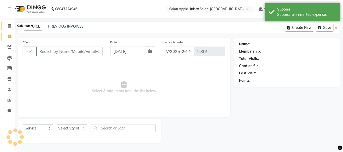
click at [10, 26] on icon at bounding box center [9, 26] width 3 height 4
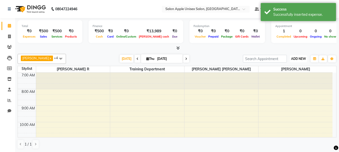
click at [300, 60] on span "ADD NEW" at bounding box center [298, 59] width 15 height 4
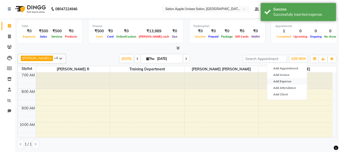
click at [290, 80] on link "Add Expense" at bounding box center [287, 81] width 40 height 7
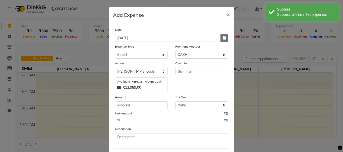
click at [222, 37] on icon "button" at bounding box center [223, 38] width 3 height 4
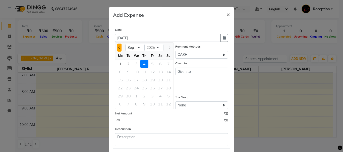
click at [118, 47] on span "Previous month" at bounding box center [119, 48] width 2 height 2
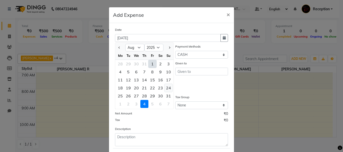
click at [168, 89] on div "24" at bounding box center [168, 88] width 8 height 8
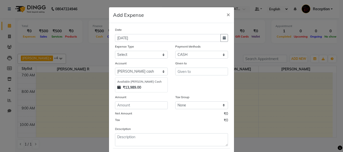
click at [150, 51] on div "Expense Type" at bounding box center [141, 47] width 53 height 7
click at [155, 55] on select "Select CASH HANDED OVER TO OWNER client refund Client Snacks Donation Electrici…" at bounding box center [141, 55] width 53 height 8
click at [115, 51] on select "Select CASH HANDED OVER TO OWNER client refund Client Snacks Donation Electrici…" at bounding box center [141, 55] width 53 height 8
click at [147, 105] on input "number" at bounding box center [141, 106] width 53 height 8
click at [182, 72] on input "text" at bounding box center [201, 72] width 53 height 8
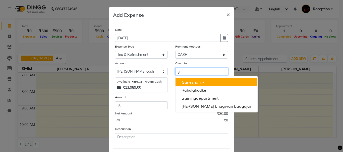
click at [187, 82] on ngb-highlight "G aneshan R" at bounding box center [192, 82] width 23 height 5
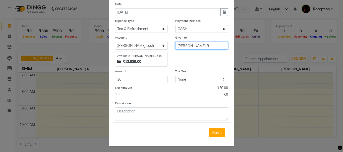
scroll to position [27, 0]
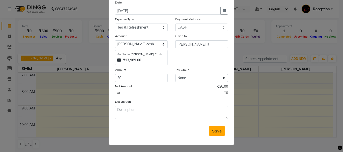
click at [212, 129] on span "Save" at bounding box center [217, 131] width 10 height 5
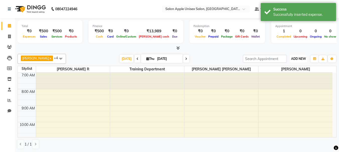
click at [300, 55] on button "ADD NEW Toggle Dropdown" at bounding box center [298, 58] width 17 height 7
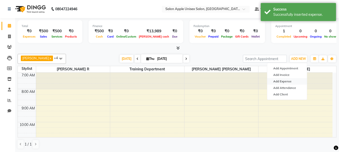
click at [287, 79] on link "Add Expense" at bounding box center [287, 81] width 40 height 7
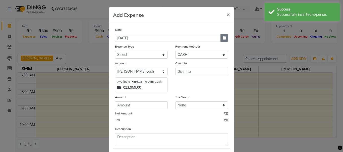
click at [222, 38] on icon "button" at bounding box center [223, 38] width 3 height 4
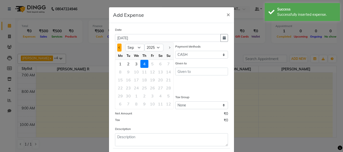
click at [117, 50] on button "Previous month" at bounding box center [119, 48] width 4 height 8
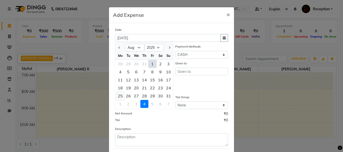
click at [118, 95] on div "25" at bounding box center [120, 96] width 8 height 8
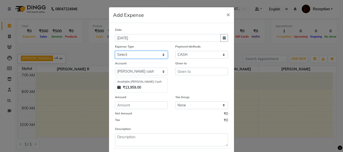
drag, startPoint x: 155, startPoint y: 55, endPoint x: 155, endPoint y: 58, distance: 2.8
click at [155, 55] on select "Select CASH HANDED OVER TO OWNER client refund Client Snacks Donation Electrici…" at bounding box center [141, 55] width 53 height 8
click at [115, 51] on select "Select CASH HANDED OVER TO OWNER client refund Client Snacks Donation Electrici…" at bounding box center [141, 55] width 53 height 8
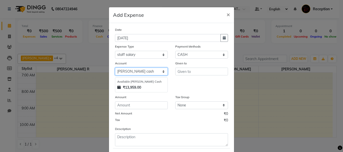
click at [157, 74] on select "Select Default account [PERSON_NAME] cash" at bounding box center [141, 72] width 53 height 8
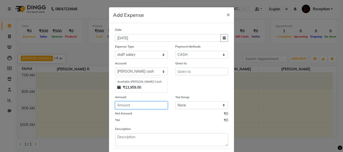
click at [138, 106] on input "number" at bounding box center [141, 106] width 53 height 8
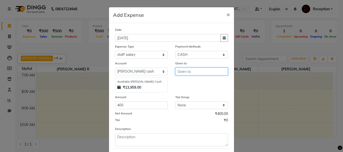
click at [192, 71] on input "text" at bounding box center [201, 72] width 53 height 8
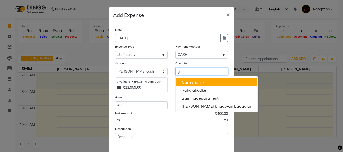
click at [187, 83] on ngb-highlight "G aneshan R" at bounding box center [192, 82] width 23 height 5
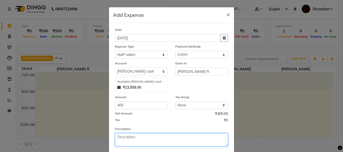
click at [136, 138] on textarea at bounding box center [171, 139] width 113 height 13
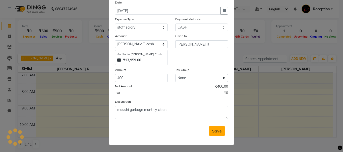
click at [213, 134] on button "Save" at bounding box center [217, 131] width 16 height 10
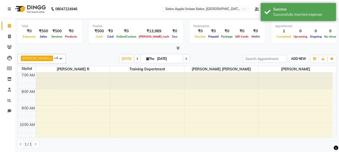
click at [294, 59] on span "ADD NEW" at bounding box center [298, 59] width 15 height 4
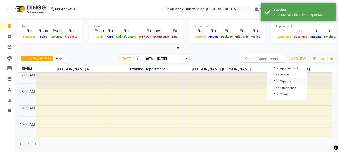
click at [281, 80] on link "Add Expense" at bounding box center [287, 81] width 40 height 7
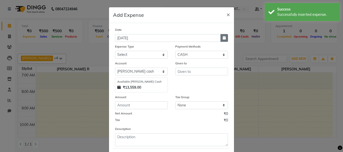
click at [222, 35] on button "button" at bounding box center [224, 38] width 8 height 8
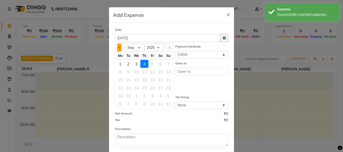
click at [119, 49] on button "Previous month" at bounding box center [119, 48] width 4 height 8
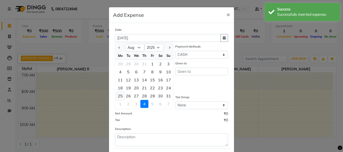
click at [118, 96] on div "25" at bounding box center [120, 96] width 8 height 8
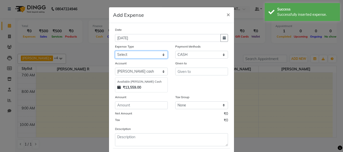
click at [149, 54] on select "Select CASH HANDED OVER TO OWNER client refund Client Snacks Donation Electrici…" at bounding box center [141, 55] width 53 height 8
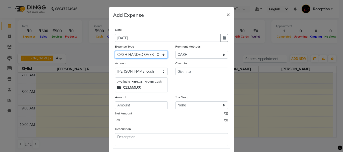
click at [115, 51] on select "Select CASH HANDED OVER TO OWNER client refund Client Snacks Donation Electrici…" at bounding box center [141, 55] width 53 height 8
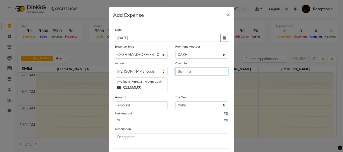
click at [187, 70] on input "text" at bounding box center [201, 72] width 53 height 8
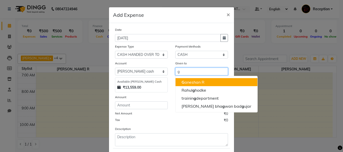
click at [182, 81] on span "G" at bounding box center [182, 82] width 3 height 5
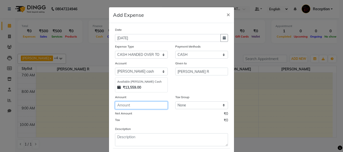
click at [134, 107] on input "number" at bounding box center [141, 106] width 53 height 8
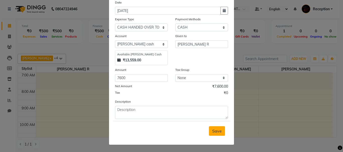
click at [215, 132] on span "Save" at bounding box center [217, 131] width 10 height 5
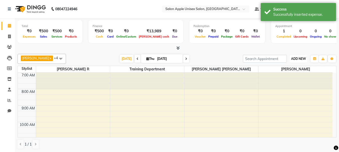
click at [292, 58] on span "ADD NEW" at bounding box center [298, 59] width 15 height 4
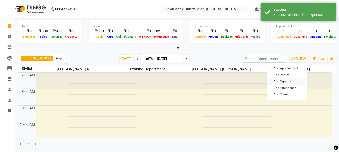
click at [286, 82] on link "Add Expense" at bounding box center [287, 81] width 40 height 7
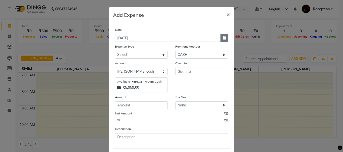
click at [222, 36] on icon "button" at bounding box center [223, 38] width 3 height 4
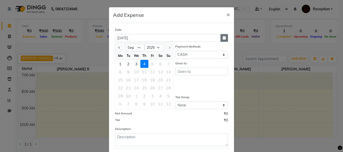
click at [222, 38] on icon "button" at bounding box center [223, 38] width 3 height 4
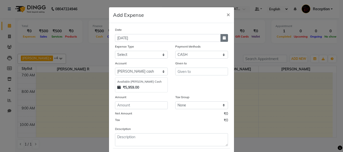
click at [222, 39] on icon "button" at bounding box center [223, 38] width 3 height 4
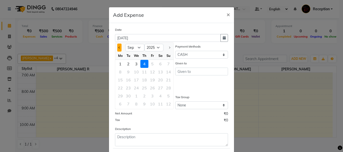
click at [118, 47] on span "Previous month" at bounding box center [119, 48] width 2 height 2
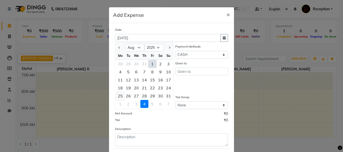
click at [119, 96] on div "25" at bounding box center [120, 96] width 8 height 8
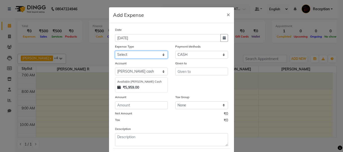
click at [137, 54] on select "Select CASH HANDED OVER TO OWNER client refund Client Snacks Donation Electrici…" at bounding box center [141, 55] width 53 height 8
click at [115, 51] on select "Select CASH HANDED OVER TO OWNER client refund Client Snacks Donation Electrici…" at bounding box center [141, 55] width 53 height 8
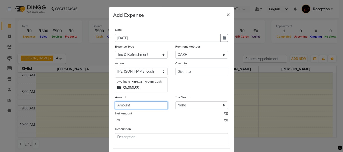
click at [138, 106] on input "number" at bounding box center [141, 106] width 53 height 8
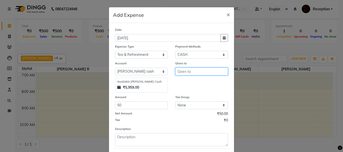
click at [186, 72] on input "text" at bounding box center [201, 72] width 53 height 8
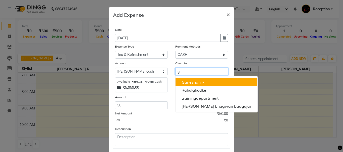
click at [188, 80] on ngb-highlight "G aneshan R" at bounding box center [192, 82] width 23 height 5
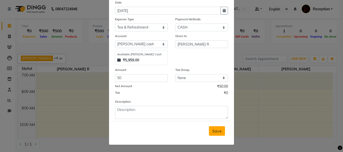
click at [214, 132] on span "Save" at bounding box center [217, 131] width 10 height 5
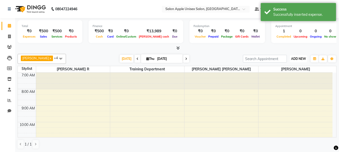
click at [298, 58] on span "ADD NEW" at bounding box center [298, 59] width 15 height 4
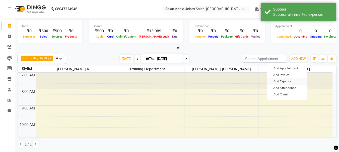
click at [281, 81] on link "Add Expense" at bounding box center [287, 81] width 40 height 7
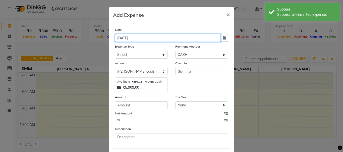
click at [218, 37] on input "[DATE]" at bounding box center [168, 38] width 106 height 8
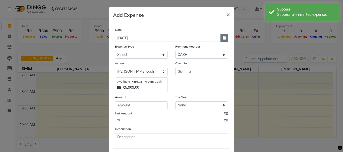
click at [222, 37] on icon "button" at bounding box center [223, 38] width 3 height 4
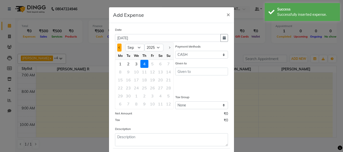
click at [118, 49] on button "Previous month" at bounding box center [119, 48] width 4 height 8
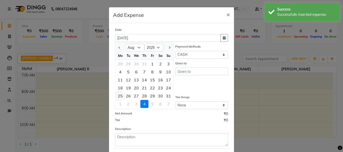
click at [121, 95] on div "25" at bounding box center [120, 96] width 8 height 8
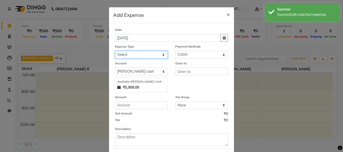
click at [140, 58] on select "Select CASH HANDED OVER TO OWNER client refund Client Snacks Donation Electrici…" at bounding box center [141, 55] width 53 height 8
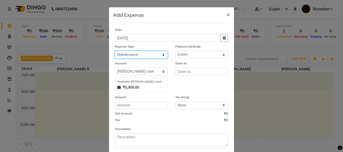
click at [115, 51] on select "Select CASH HANDED OVER TO OWNER client refund Client Snacks Donation Electrici…" at bounding box center [141, 55] width 53 height 8
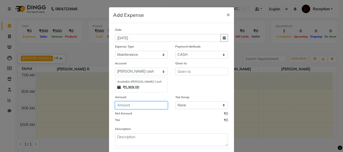
click at [132, 106] on input "number" at bounding box center [141, 106] width 53 height 8
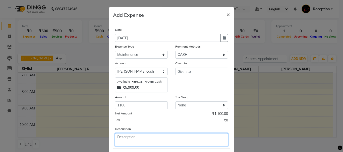
click at [132, 140] on textarea at bounding box center [171, 139] width 113 height 13
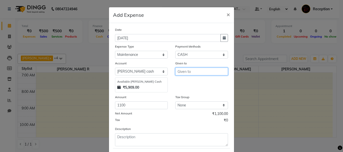
click at [194, 71] on input "text" at bounding box center [201, 72] width 53 height 8
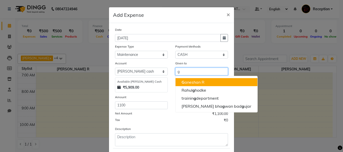
drag, startPoint x: 190, startPoint y: 81, endPoint x: 158, endPoint y: 108, distance: 41.8
click at [190, 81] on ngb-highlight "G aneshan R" at bounding box center [192, 82] width 23 height 5
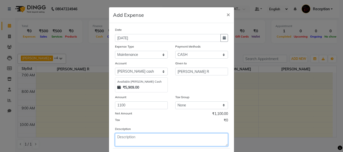
click at [121, 139] on textarea at bounding box center [171, 139] width 113 height 13
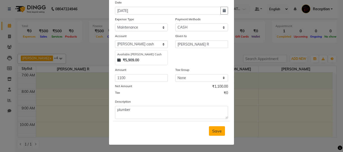
click at [216, 129] on span "Save" at bounding box center [217, 131] width 10 height 5
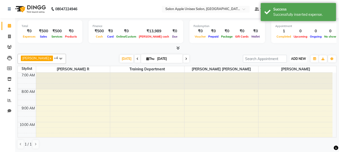
click at [302, 58] on span "ADD NEW" at bounding box center [298, 59] width 15 height 4
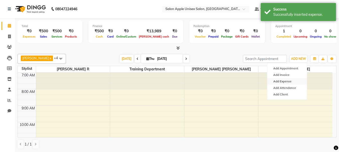
click at [292, 80] on link "Add Expense" at bounding box center [287, 81] width 40 height 7
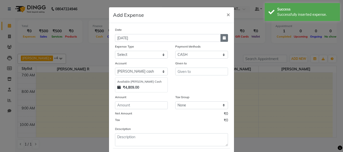
click at [222, 38] on icon "button" at bounding box center [223, 38] width 3 height 4
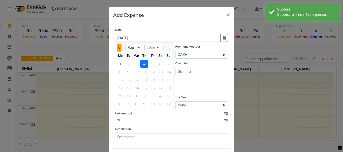
click at [117, 49] on button "Previous month" at bounding box center [119, 48] width 4 height 8
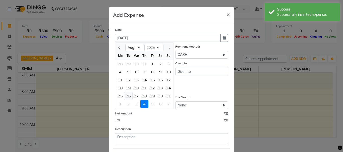
click at [129, 96] on div "26" at bounding box center [128, 96] width 8 height 8
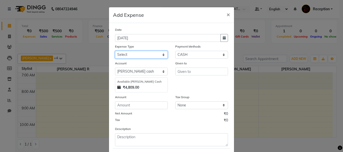
click at [149, 53] on select "Select CASH HANDED OVER TO OWNER client refund Client Snacks Donation Electrici…" at bounding box center [141, 55] width 53 height 8
click at [115, 51] on select "Select CASH HANDED OVER TO OWNER client refund Client Snacks Donation Electrici…" at bounding box center [141, 55] width 53 height 8
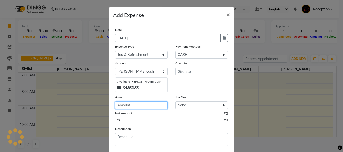
click at [145, 108] on input "number" at bounding box center [141, 106] width 53 height 8
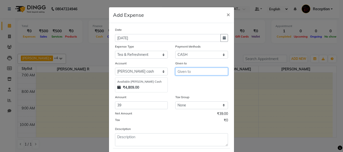
click at [190, 71] on input "text" at bounding box center [201, 72] width 53 height 8
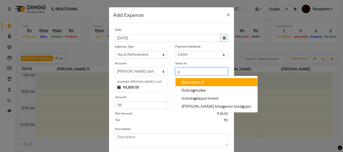
click at [191, 84] on ngb-highlight "G aneshan R" at bounding box center [192, 82] width 23 height 5
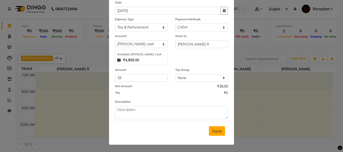
click at [212, 130] on span "Save" at bounding box center [217, 131] width 10 height 5
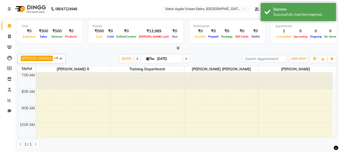
click at [307, 58] on div "ADD NEW Toggle Dropdown Add Appointment Add Invoice Add Expense Add Attendance …" at bounding box center [290, 59] width 94 height 8
click at [296, 59] on span "ADD NEW" at bounding box center [298, 59] width 15 height 4
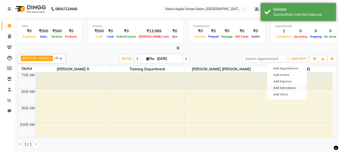
click at [291, 89] on link "Add Attendance" at bounding box center [287, 88] width 40 height 7
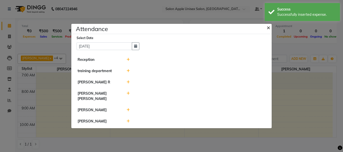
click at [267, 27] on span "×" at bounding box center [268, 28] width 4 height 8
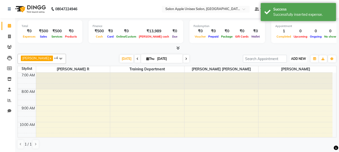
click at [298, 61] on button "ADD NEW Toggle Dropdown" at bounding box center [298, 58] width 17 height 7
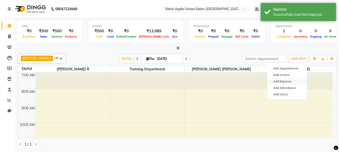
click at [286, 82] on link "Add Expense" at bounding box center [287, 81] width 40 height 7
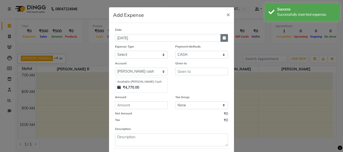
click at [221, 40] on button "button" at bounding box center [224, 38] width 8 height 8
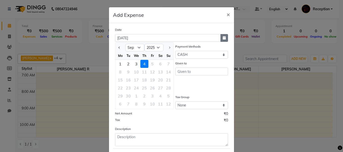
click at [222, 37] on icon "button" at bounding box center [223, 38] width 3 height 4
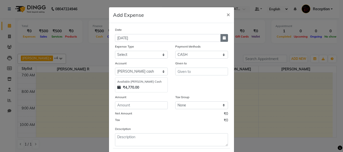
click at [222, 37] on icon "button" at bounding box center [223, 38] width 3 height 4
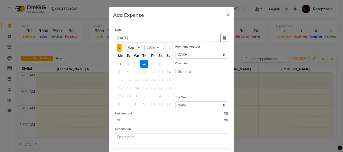
click at [118, 47] on span "Previous month" at bounding box center [119, 48] width 2 height 2
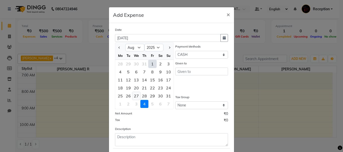
click at [136, 95] on div "27" at bounding box center [136, 96] width 8 height 8
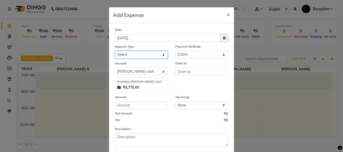
click at [147, 56] on select "Select CASH HANDED OVER TO OWNER client refund Client Snacks Donation Electrici…" at bounding box center [141, 55] width 53 height 8
click at [115, 51] on select "Select CASH HANDED OVER TO OWNER client refund Client Snacks Donation Electrici…" at bounding box center [141, 55] width 53 height 8
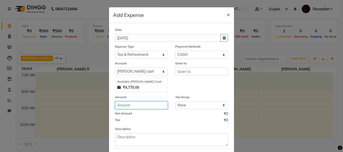
click at [141, 105] on input "number" at bounding box center [141, 106] width 53 height 8
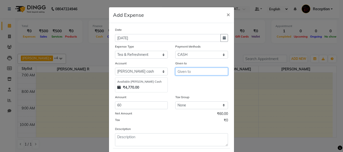
click at [180, 72] on input "text" at bounding box center [201, 72] width 53 height 8
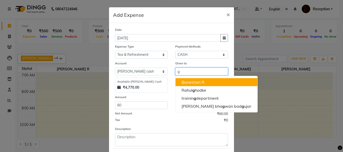
click at [184, 81] on ngb-highlight "G aneshan R" at bounding box center [192, 82] width 23 height 5
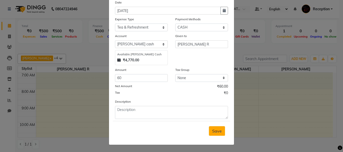
click at [215, 135] on button "Save" at bounding box center [217, 131] width 16 height 10
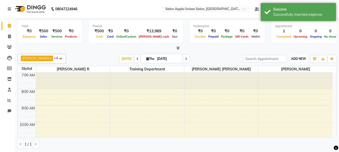
click at [301, 60] on span "ADD NEW" at bounding box center [298, 59] width 15 height 4
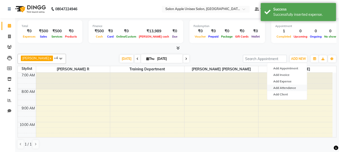
click at [297, 88] on link "Add Attendance" at bounding box center [287, 88] width 40 height 7
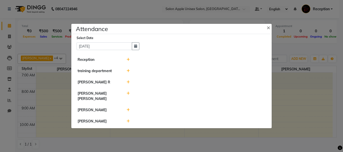
click at [302, 59] on ngb-modal-window "Attendance × Select Date [DATE] Reception training department [PERSON_NAME] R […" at bounding box center [171, 76] width 343 height 152
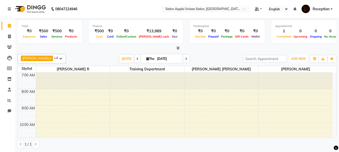
click at [302, 59] on span "ADD NEW" at bounding box center [298, 59] width 15 height 4
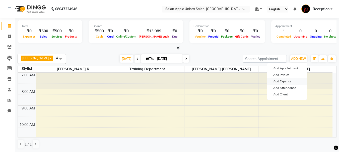
click at [287, 81] on link "Add Expense" at bounding box center [287, 81] width 40 height 7
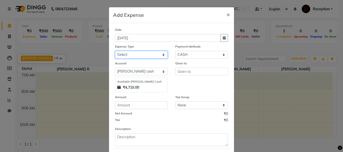
click at [127, 55] on select "Select CASH HANDED OVER TO OWNER client refund Client Snacks Donation Electrici…" at bounding box center [141, 55] width 53 height 8
click at [115, 51] on select "Select CASH HANDED OVER TO OWNER client refund Client Snacks Donation Electrici…" at bounding box center [141, 55] width 53 height 8
click at [144, 55] on select "Select CASH HANDED OVER TO OWNER client refund Client Snacks Donation Electrici…" at bounding box center [141, 55] width 53 height 8
click at [115, 51] on select "Select CASH HANDED OVER TO OWNER client refund Client Snacks Donation Electrici…" at bounding box center [141, 55] width 53 height 8
click at [131, 110] on div "Date [DATE] Expense Type Select CASH HANDED OVER TO OWNER client refund Client …" at bounding box center [171, 86] width 113 height 119
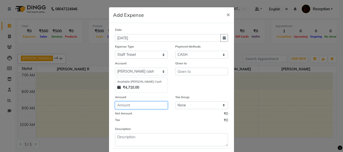
click at [129, 104] on input "number" at bounding box center [141, 106] width 53 height 8
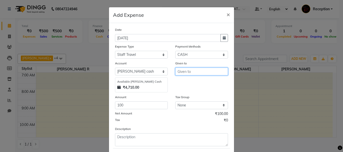
click at [179, 72] on input "text" at bounding box center [201, 72] width 53 height 8
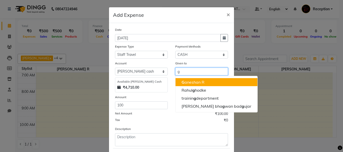
click at [185, 82] on ngb-highlight "G aneshan R" at bounding box center [192, 82] width 23 height 5
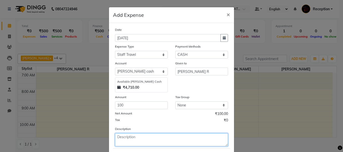
click at [116, 139] on textarea at bounding box center [171, 139] width 113 height 13
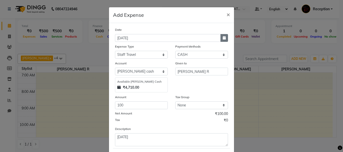
click at [220, 37] on button "button" at bounding box center [224, 38] width 8 height 8
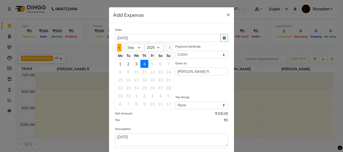
click at [118, 47] on span "Previous month" at bounding box center [119, 48] width 2 height 2
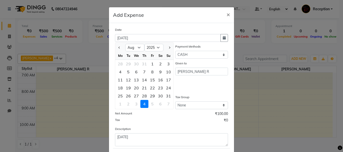
click at [143, 95] on div "28" at bounding box center [144, 96] width 8 height 8
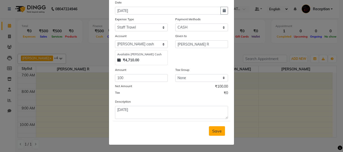
click at [215, 132] on span "Save" at bounding box center [217, 131] width 10 height 5
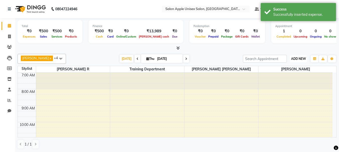
click at [297, 59] on span "ADD NEW" at bounding box center [298, 59] width 15 height 4
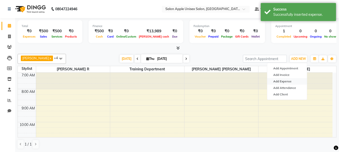
click at [281, 80] on link "Add Expense" at bounding box center [287, 81] width 40 height 7
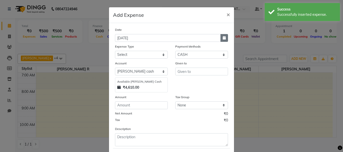
click at [222, 38] on icon "button" at bounding box center [223, 38] width 3 height 4
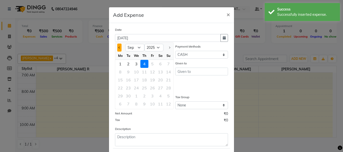
click at [118, 49] on button "Previous month" at bounding box center [119, 48] width 4 height 8
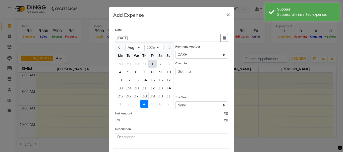
click at [141, 97] on div "28" at bounding box center [144, 96] width 8 height 8
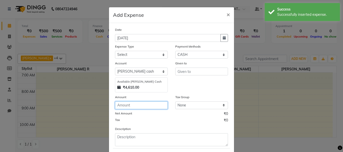
click at [148, 102] on input "number" at bounding box center [141, 106] width 53 height 8
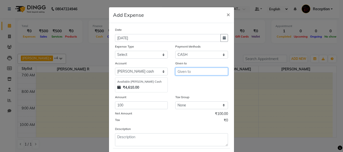
click at [194, 71] on input "text" at bounding box center [201, 72] width 53 height 8
click at [190, 89] on ngb-highlight "t raining depar t men t" at bounding box center [200, 90] width 38 height 5
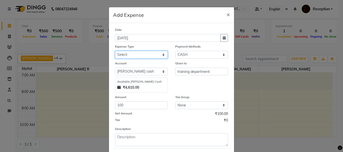
drag, startPoint x: 148, startPoint y: 53, endPoint x: 147, endPoint y: 58, distance: 4.6
click at [148, 53] on select "Select CASH HANDED OVER TO OWNER client refund Client Snacks Donation Electrici…" at bounding box center [141, 55] width 53 height 8
click at [115, 51] on select "Select CASH HANDED OVER TO OWNER client refund Client Snacks Donation Electrici…" at bounding box center [141, 55] width 53 height 8
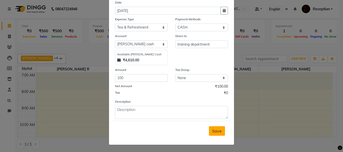
click at [216, 132] on span "Save" at bounding box center [217, 131] width 10 height 5
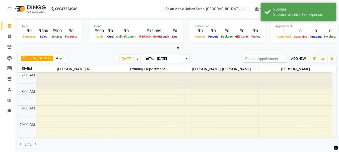
click at [296, 56] on button "ADD NEW Toggle Dropdown" at bounding box center [298, 58] width 17 height 7
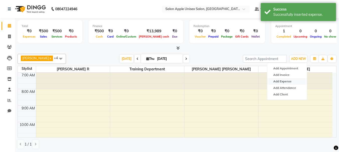
click at [292, 82] on link "Add Expense" at bounding box center [287, 81] width 40 height 7
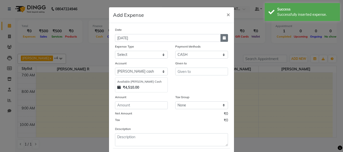
click at [222, 38] on icon "button" at bounding box center [223, 38] width 3 height 4
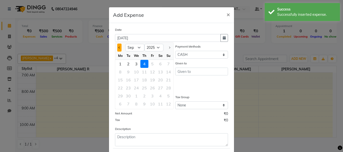
click at [118, 47] on span "Previous month" at bounding box center [119, 48] width 2 height 2
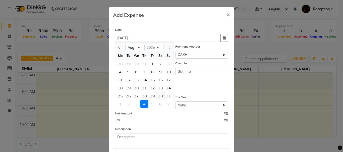
click at [158, 97] on div "30" at bounding box center [160, 96] width 8 height 8
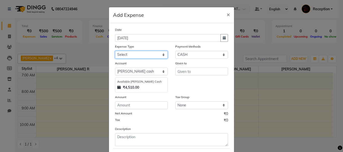
click at [137, 53] on select "Select CASH HANDED OVER TO OWNER client refund Client Snacks Donation Electrici…" at bounding box center [141, 55] width 53 height 8
click at [115, 51] on select "Select CASH HANDED OVER TO OWNER client refund Client Snacks Donation Electrici…" at bounding box center [141, 55] width 53 height 8
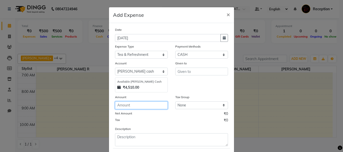
click at [141, 106] on input "number" at bounding box center [141, 106] width 53 height 8
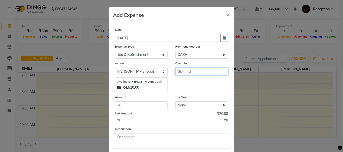
click at [190, 73] on input "text" at bounding box center [201, 72] width 53 height 8
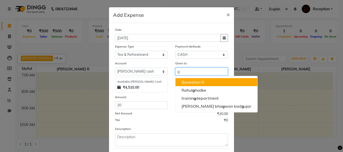
click at [189, 80] on ngb-highlight "G aneshan R" at bounding box center [192, 82] width 23 height 5
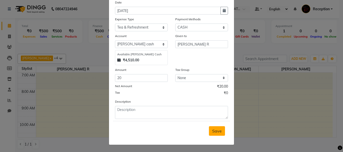
click at [219, 133] on span "Save" at bounding box center [217, 131] width 10 height 5
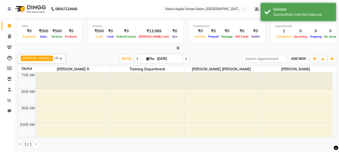
click at [296, 57] on span "ADD NEW" at bounding box center [298, 59] width 15 height 4
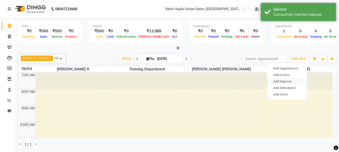
click at [287, 82] on link "Add Expense" at bounding box center [287, 81] width 40 height 7
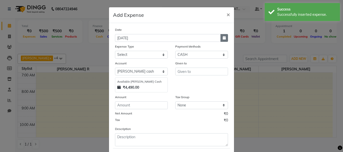
click at [224, 39] on button "button" at bounding box center [224, 38] width 8 height 8
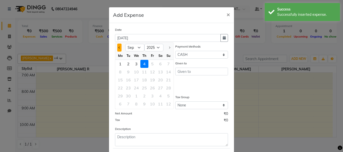
click at [119, 48] on button "Previous month" at bounding box center [119, 48] width 4 height 8
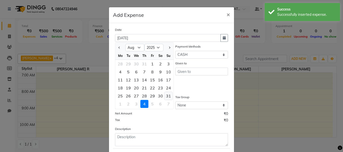
click at [166, 98] on div "31" at bounding box center [168, 96] width 8 height 8
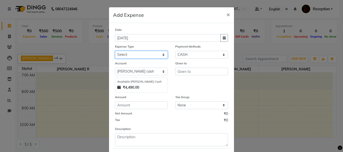
click at [134, 53] on select "Select CASH HANDED OVER TO OWNER client refund Client Snacks Donation Electrici…" at bounding box center [141, 55] width 53 height 8
click at [115, 51] on select "Select CASH HANDED OVER TO OWNER client refund Client Snacks Donation Electrici…" at bounding box center [141, 55] width 53 height 8
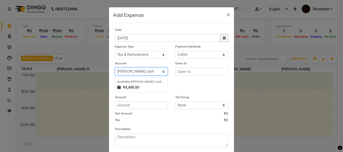
click at [150, 69] on select "Select Default account [PERSON_NAME] cash" at bounding box center [141, 72] width 53 height 8
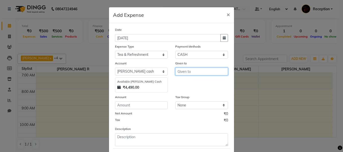
click at [177, 73] on input "text" at bounding box center [201, 72] width 53 height 8
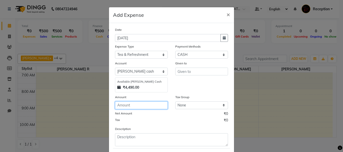
click at [149, 104] on input "number" at bounding box center [141, 106] width 53 height 8
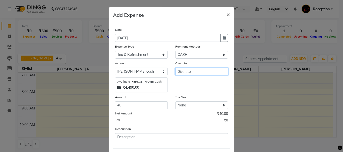
click at [183, 72] on input "text" at bounding box center [201, 72] width 53 height 8
click at [191, 88] on ngb-highlight "t raining depar t men t" at bounding box center [200, 90] width 38 height 5
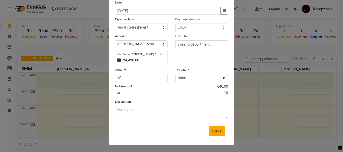
click at [216, 133] on span "Save" at bounding box center [217, 131] width 10 height 5
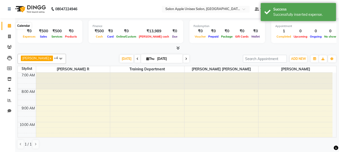
click at [11, 27] on icon at bounding box center [9, 26] width 3 height 4
click at [10, 36] on icon at bounding box center [9, 37] width 3 height 4
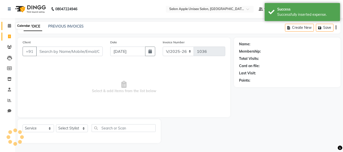
click at [10, 24] on icon at bounding box center [9, 26] width 3 height 4
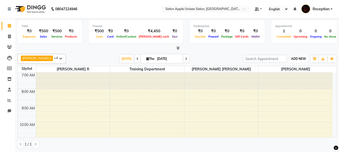
click at [301, 61] on button "ADD NEW Toggle Dropdown" at bounding box center [298, 58] width 17 height 7
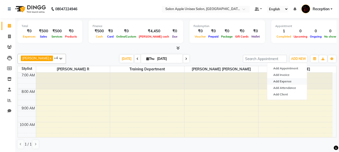
click at [290, 83] on link "Add Expense" at bounding box center [287, 81] width 40 height 7
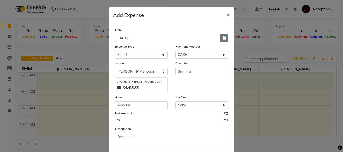
click at [220, 38] on button "button" at bounding box center [224, 38] width 8 height 8
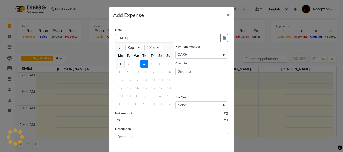
click at [121, 63] on div "1" at bounding box center [120, 64] width 8 height 8
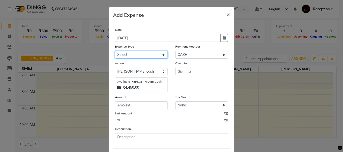
click at [155, 58] on select "Select CASH HANDED OVER TO OWNER client refund Client Snacks Donation Electrici…" at bounding box center [141, 55] width 53 height 8
click at [115, 51] on select "Select CASH HANDED OVER TO OWNER client refund Client Snacks Donation Electrici…" at bounding box center [141, 55] width 53 height 8
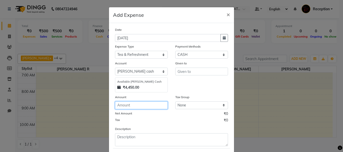
click at [140, 107] on input "number" at bounding box center [141, 106] width 53 height 8
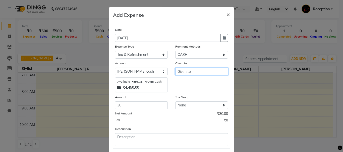
click at [189, 72] on input "text" at bounding box center [201, 72] width 53 height 8
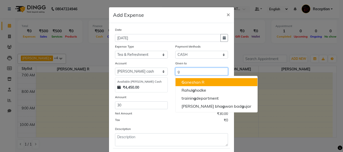
click at [184, 81] on ngb-highlight "G aneshan R" at bounding box center [192, 82] width 23 height 5
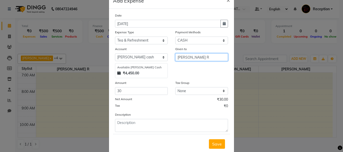
scroll to position [27, 0]
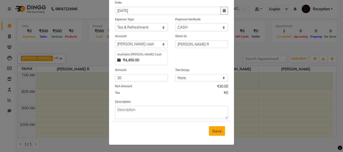
click at [213, 132] on span "Save" at bounding box center [217, 131] width 10 height 5
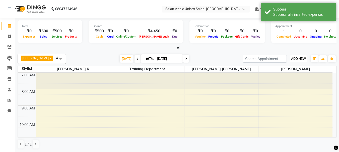
click at [298, 58] on span "ADD NEW" at bounding box center [298, 59] width 15 height 4
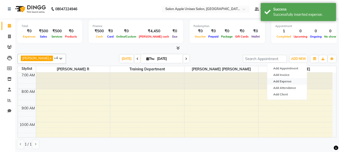
click at [291, 80] on link "Add Expense" at bounding box center [287, 81] width 40 height 7
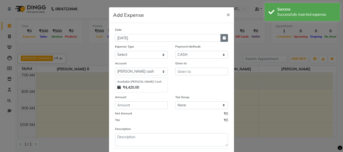
click at [222, 38] on icon "button" at bounding box center [223, 38] width 3 height 4
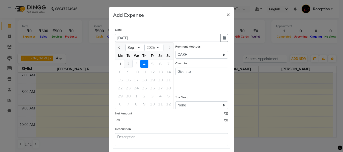
click at [125, 65] on div "2" at bounding box center [128, 64] width 8 height 8
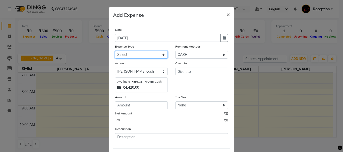
click at [140, 54] on select "Select CASH HANDED OVER TO OWNER client refund Client Snacks Donation Electrici…" at bounding box center [141, 55] width 53 height 8
click at [115, 51] on select "Select CASH HANDED OVER TO OWNER client refund Client Snacks Donation Electrici…" at bounding box center [141, 55] width 53 height 8
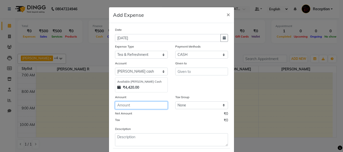
click at [151, 104] on input "number" at bounding box center [141, 106] width 53 height 8
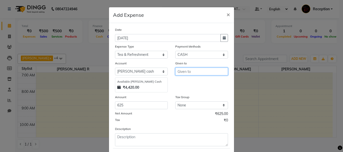
click at [190, 72] on input "text" at bounding box center [201, 72] width 53 height 8
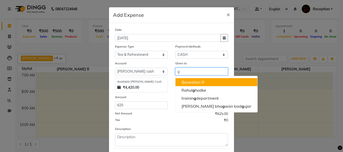
click at [189, 82] on ngb-highlight "G aneshan R" at bounding box center [192, 82] width 23 height 5
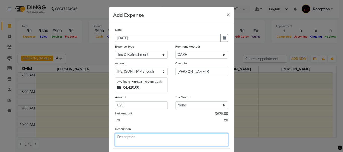
click at [131, 139] on textarea at bounding box center [171, 139] width 113 height 13
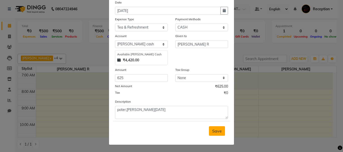
click at [215, 131] on span "Save" at bounding box center [217, 131] width 10 height 5
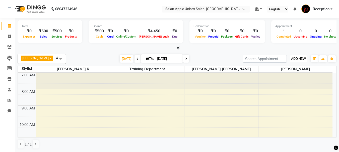
click at [300, 60] on span "ADD NEW" at bounding box center [298, 59] width 15 height 4
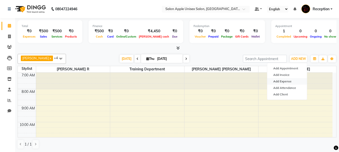
click at [286, 82] on link "Add Expense" at bounding box center [287, 81] width 40 height 7
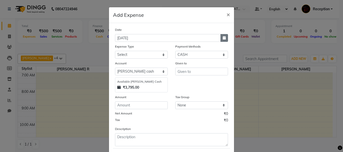
click at [222, 38] on icon "button" at bounding box center [223, 38] width 3 height 4
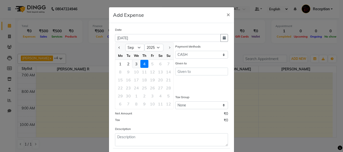
click at [132, 63] on div "3" at bounding box center [136, 64] width 8 height 8
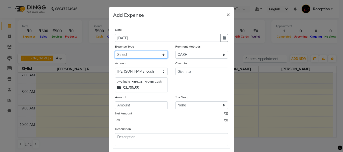
click at [152, 56] on select "Select CASH HANDED OVER TO OWNER client refund Client Snacks Donation Electrici…" at bounding box center [141, 55] width 53 height 8
click at [115, 51] on select "Select CASH HANDED OVER TO OWNER client refund Client Snacks Donation Electrici…" at bounding box center [141, 55] width 53 height 8
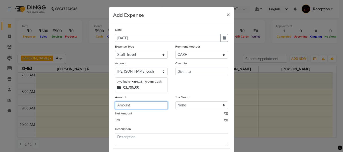
click at [129, 105] on input "number" at bounding box center [141, 106] width 53 height 8
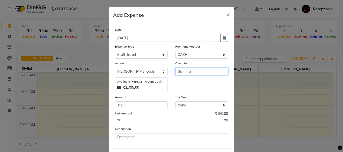
click at [205, 72] on input "text" at bounding box center [201, 72] width 53 height 8
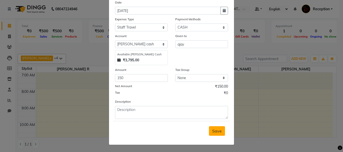
click at [214, 131] on span "Save" at bounding box center [217, 131] width 10 height 5
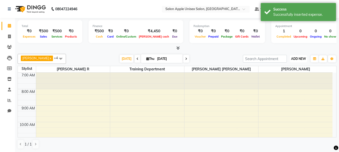
click at [302, 58] on span "ADD NEW" at bounding box center [298, 59] width 15 height 4
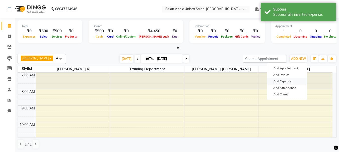
click at [284, 82] on link "Add Expense" at bounding box center [287, 81] width 40 height 7
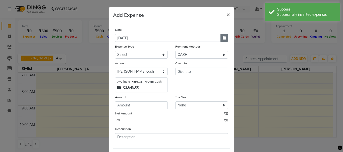
click at [223, 39] on icon "button" at bounding box center [223, 38] width 3 height 4
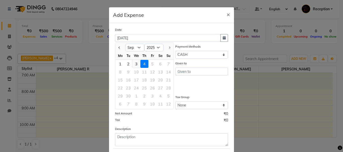
click at [137, 64] on div "3" at bounding box center [136, 64] width 8 height 8
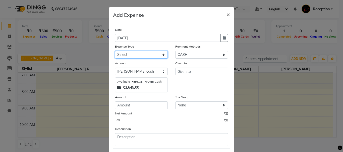
click at [147, 55] on select "Select CASH HANDED OVER TO OWNER client refund Client Snacks Donation Electrici…" at bounding box center [141, 55] width 53 height 8
click at [115, 51] on select "Select CASH HANDED OVER TO OWNER client refund Client Snacks Donation Electrici…" at bounding box center [141, 55] width 53 height 8
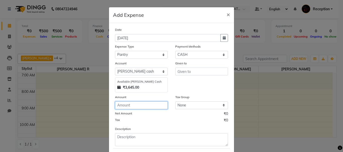
click at [151, 105] on input "number" at bounding box center [141, 106] width 53 height 8
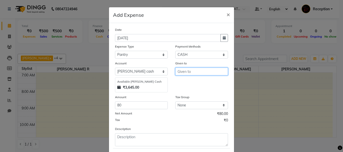
click at [197, 74] on input "text" at bounding box center [201, 72] width 53 height 8
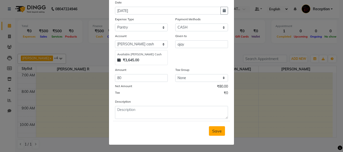
click at [215, 132] on span "Save" at bounding box center [217, 131] width 10 height 5
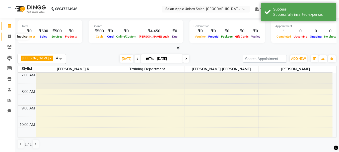
click at [9, 37] on icon at bounding box center [9, 37] width 3 height 4
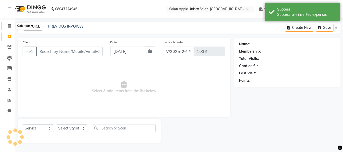
click at [12, 25] on span at bounding box center [9, 26] width 9 height 6
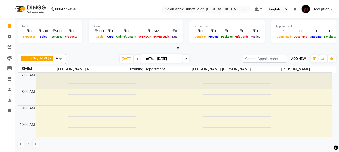
click at [295, 58] on span "ADD NEW" at bounding box center [298, 59] width 15 height 4
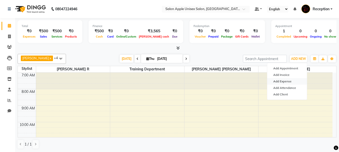
click at [288, 81] on link "Add Expense" at bounding box center [287, 81] width 40 height 7
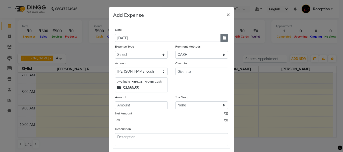
click at [222, 37] on icon "button" at bounding box center [223, 38] width 3 height 4
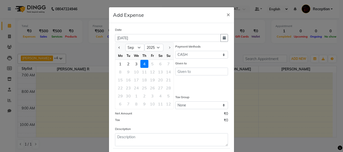
click at [140, 60] on div "4" at bounding box center [144, 64] width 8 height 8
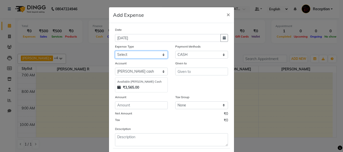
click at [147, 56] on select "Select CASH HANDED OVER TO OWNER client refund Client Snacks Donation Electrici…" at bounding box center [141, 55] width 53 height 8
click at [115, 51] on select "Select CASH HANDED OVER TO OWNER client refund Client Snacks Donation Electrici…" at bounding box center [141, 55] width 53 height 8
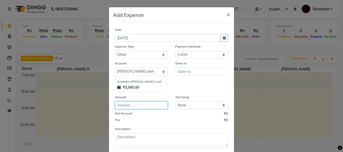
click at [131, 102] on input "number" at bounding box center [141, 106] width 53 height 8
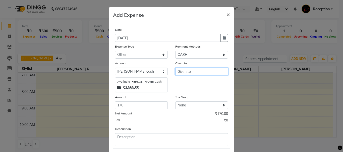
click at [184, 71] on input "text" at bounding box center [201, 72] width 53 height 8
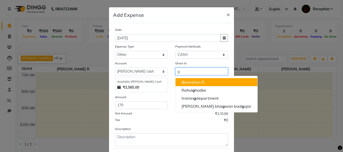
click at [181, 81] on span "G" at bounding box center [182, 82] width 3 height 5
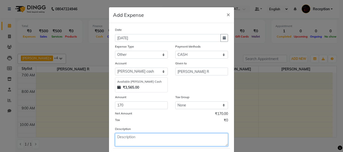
click at [126, 139] on textarea at bounding box center [171, 139] width 113 height 13
click at [134, 138] on textarea "poster 4 cerllo tape" at bounding box center [171, 139] width 113 height 13
click at [157, 140] on textarea "poster 4 cello tape" at bounding box center [171, 139] width 113 height 13
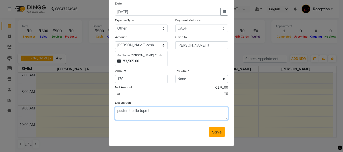
scroll to position [27, 0]
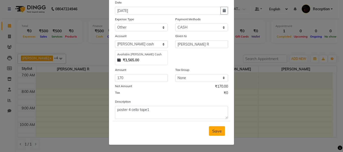
click at [217, 129] on span "Save" at bounding box center [217, 131] width 10 height 5
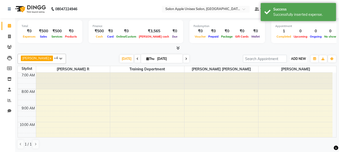
click at [298, 57] on span "ADD NEW" at bounding box center [298, 59] width 15 height 4
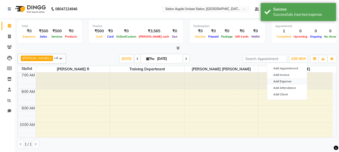
click at [290, 82] on link "Add Expense" at bounding box center [287, 81] width 40 height 7
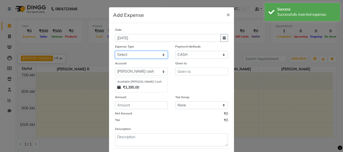
click at [145, 55] on select "Select CASH HANDED OVER TO OWNER client refund Client Snacks Donation Electrici…" at bounding box center [141, 55] width 53 height 8
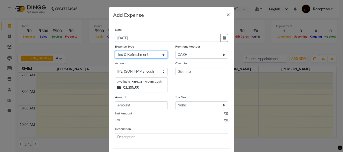
click at [115, 51] on select "Select CASH HANDED OVER TO OWNER client refund Client Snacks Donation Electrici…" at bounding box center [141, 55] width 53 height 8
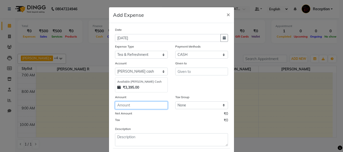
click at [133, 102] on input "number" at bounding box center [141, 106] width 53 height 8
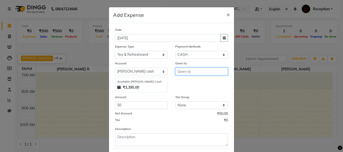
click at [187, 71] on input "text" at bounding box center [201, 72] width 53 height 8
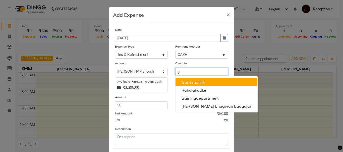
click at [188, 80] on ngb-highlight "G aneshan R" at bounding box center [192, 82] width 23 height 5
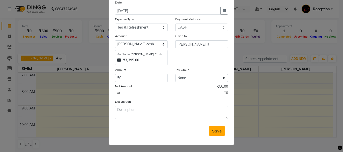
drag, startPoint x: 212, startPoint y: 129, endPoint x: 209, endPoint y: 129, distance: 2.8
click at [212, 129] on span "Save" at bounding box center [217, 131] width 10 height 5
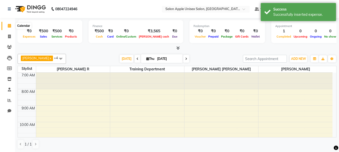
click at [9, 25] on icon at bounding box center [9, 26] width 3 height 4
click at [10, 36] on icon at bounding box center [9, 37] width 3 height 4
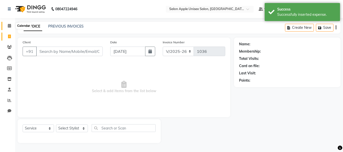
click at [11, 25] on icon at bounding box center [9, 26] width 3 height 4
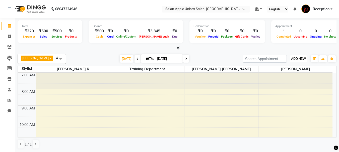
click at [293, 59] on span "ADD NEW" at bounding box center [298, 59] width 15 height 4
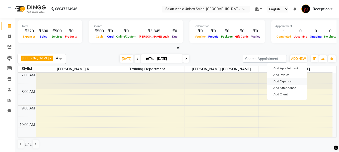
click at [286, 81] on link "Add Expense" at bounding box center [287, 81] width 40 height 7
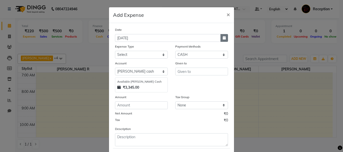
click at [220, 38] on button "button" at bounding box center [224, 38] width 8 height 8
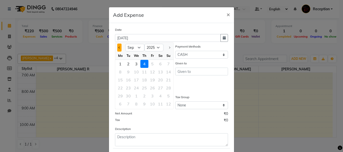
click at [118, 47] on span "Previous month" at bounding box center [119, 48] width 2 height 2
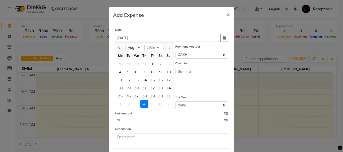
click at [71, 49] on ngb-modal-window "Add Expense × Date [DATE] Jan Feb Mar Apr May Jun [DATE] Aug [DATE] 2016 2017 2…" at bounding box center [171, 76] width 343 height 152
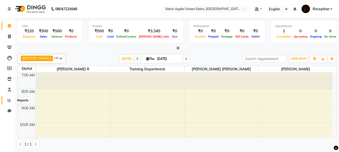
click at [11, 102] on icon at bounding box center [10, 101] width 4 height 4
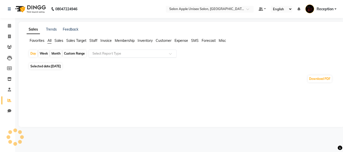
click at [120, 55] on input "text" at bounding box center [127, 53] width 72 height 5
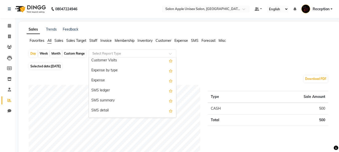
scroll to position [898, 0]
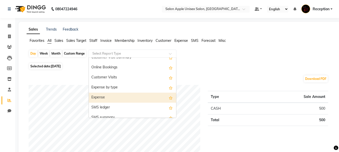
click at [111, 99] on div "Expense" at bounding box center [132, 98] width 87 height 10
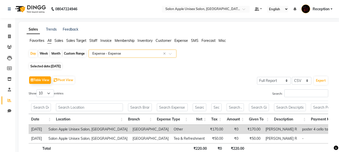
scroll to position [25, 0]
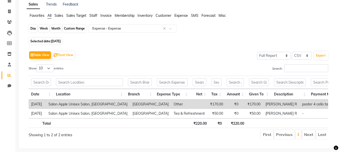
click at [34, 28] on div "Day" at bounding box center [33, 28] width 8 height 7
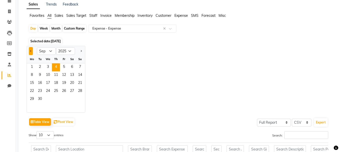
click at [32, 51] on button "Previous month" at bounding box center [31, 51] width 4 height 8
click at [65, 68] on span "1" at bounding box center [64, 67] width 8 height 8
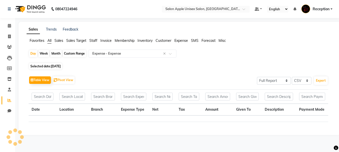
scroll to position [0, 0]
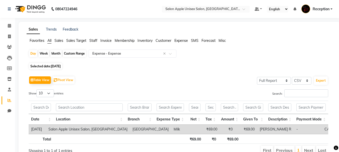
click at [47, 67] on span "Selected date: [DATE]" at bounding box center [45, 66] width 33 height 6
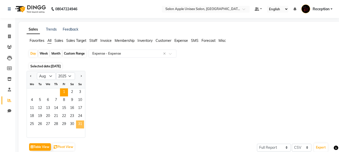
click at [79, 124] on span "31" at bounding box center [80, 125] width 8 height 8
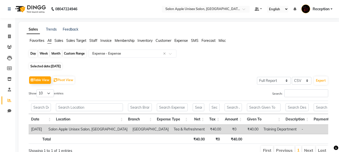
click at [34, 54] on div "Day" at bounding box center [33, 53] width 8 height 7
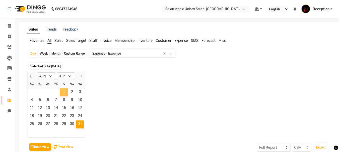
click at [62, 91] on span "1" at bounding box center [64, 93] width 8 height 8
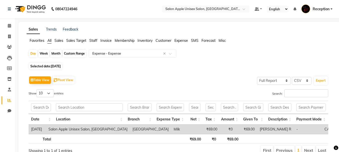
click at [60, 53] on div "Month" at bounding box center [56, 53] width 12 height 7
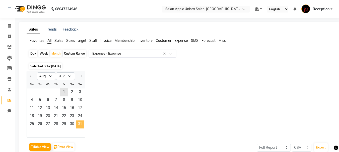
click at [81, 122] on span "31" at bounding box center [80, 125] width 8 height 8
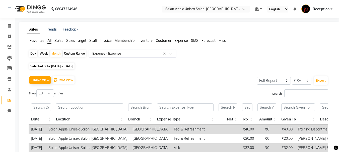
scroll to position [111, 0]
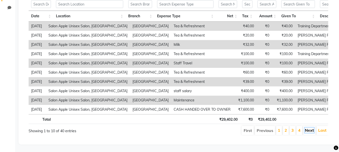
click at [308, 128] on link "Next" at bounding box center [309, 130] width 9 height 5
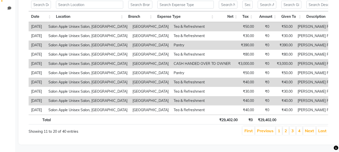
scroll to position [110, 0]
click at [308, 128] on link "Next" at bounding box center [309, 130] width 9 height 5
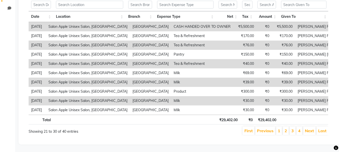
click at [308, 128] on link "Next" at bounding box center [309, 130] width 9 height 5
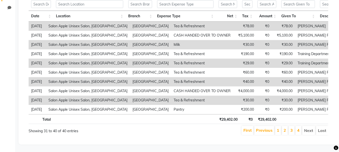
click at [308, 127] on li "Next" at bounding box center [308, 130] width 13 height 9
click at [277, 128] on link "1" at bounding box center [278, 130] width 3 height 5
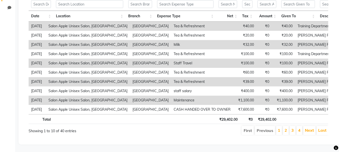
click at [284, 126] on li "2" at bounding box center [286, 130] width 6 height 9
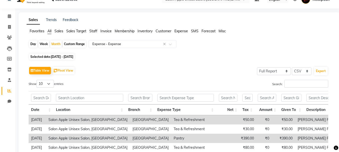
scroll to position [0, 0]
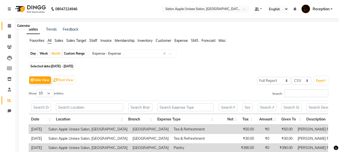
click at [12, 25] on span at bounding box center [9, 26] width 9 height 6
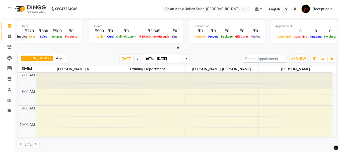
click at [11, 34] on span at bounding box center [9, 37] width 9 height 6
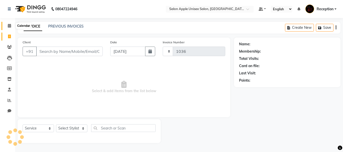
click at [9, 26] on icon at bounding box center [9, 26] width 3 height 4
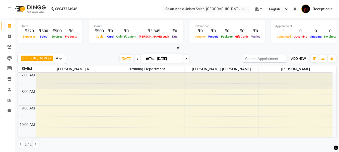
click at [299, 61] on button "ADD NEW Toggle Dropdown" at bounding box center [298, 58] width 17 height 7
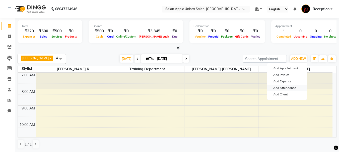
click at [292, 88] on link "Add Attendance" at bounding box center [287, 88] width 40 height 7
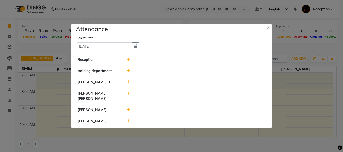
click at [188, 20] on ngb-modal-window "Attendance × Select Date [DATE] Reception training department [PERSON_NAME] R […" at bounding box center [171, 76] width 343 height 152
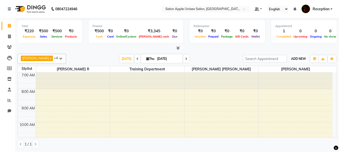
click at [292, 60] on span "ADD NEW" at bounding box center [298, 59] width 15 height 4
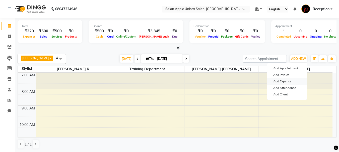
click at [282, 80] on link "Add Expense" at bounding box center [287, 81] width 40 height 7
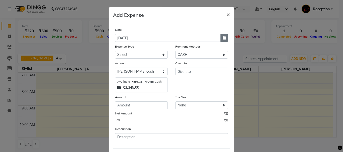
click at [220, 38] on button "button" at bounding box center [224, 38] width 8 height 8
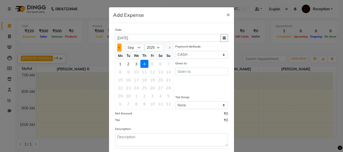
click at [117, 47] on button "Previous month" at bounding box center [119, 48] width 4 height 8
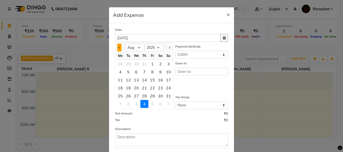
click at [117, 47] on button "Previous month" at bounding box center [119, 48] width 4 height 8
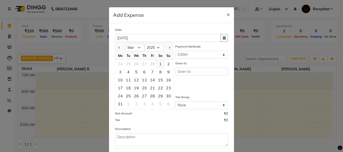
click at [158, 64] on div "1" at bounding box center [160, 64] width 8 height 8
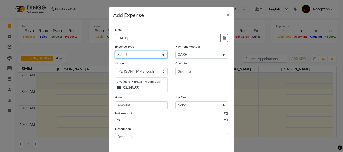
click at [148, 54] on select "Select CASH HANDED OVER TO OWNER client refund Client Snacks Donation Electrici…" at bounding box center [141, 55] width 53 height 8
click at [115, 51] on select "Select CASH HANDED OVER TO OWNER client refund Client Snacks Donation Electrici…" at bounding box center [141, 55] width 53 height 8
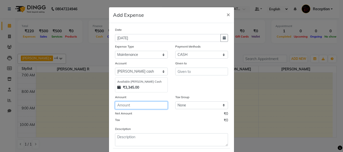
click at [125, 106] on input "number" at bounding box center [141, 106] width 53 height 8
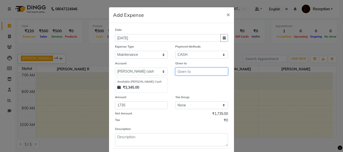
click at [196, 72] on input "text" at bounding box center [201, 72] width 53 height 8
click at [190, 89] on ngb-highlight "t raining depar t men t" at bounding box center [200, 90] width 38 height 5
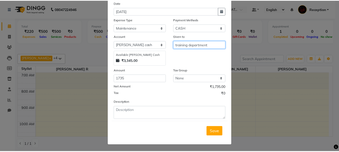
scroll to position [27, 0]
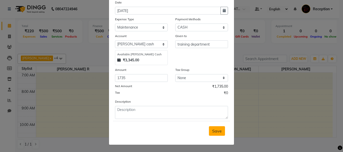
click at [216, 133] on span "Save" at bounding box center [217, 131] width 10 height 5
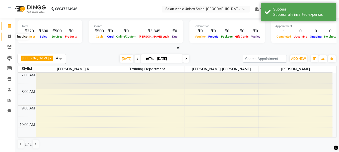
click at [6, 35] on span at bounding box center [9, 37] width 9 height 6
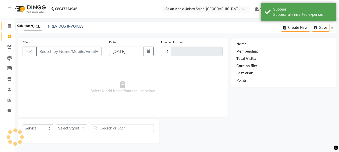
click at [9, 23] on span at bounding box center [9, 26] width 9 height 6
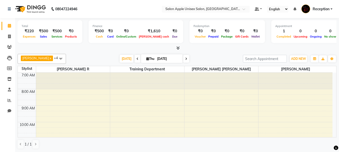
click at [176, 46] on span at bounding box center [176, 48] width 5 height 5
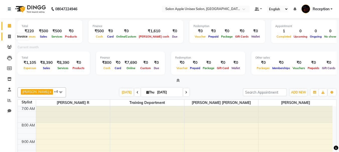
click at [12, 37] on span at bounding box center [9, 37] width 9 height 6
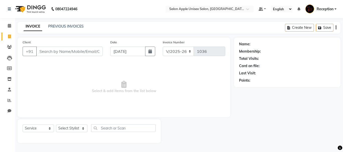
click at [62, 51] on input "Client" at bounding box center [69, 52] width 66 height 10
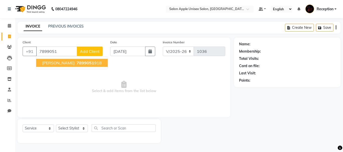
click at [76, 62] on span "7899051" at bounding box center [85, 62] width 18 height 5
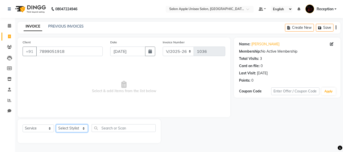
click at [74, 129] on select "Select Stylist [PERSON_NAME] R [PERSON_NAME] Reception [PERSON_NAME] training d…" at bounding box center [72, 129] width 32 height 8
click at [56, 125] on select "Select Stylist [PERSON_NAME] R [PERSON_NAME] Reception [PERSON_NAME] training d…" at bounding box center [72, 129] width 32 height 8
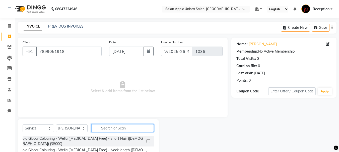
click at [113, 128] on input "text" at bounding box center [122, 128] width 62 height 8
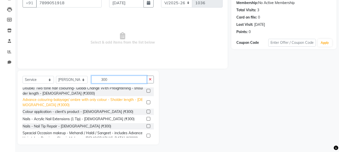
scroll to position [343, 0]
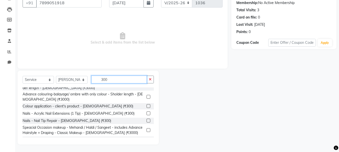
click at [105, 80] on input "300" at bounding box center [118, 80] width 55 height 8
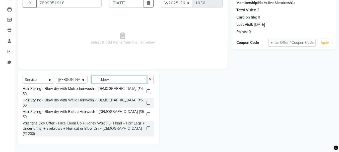
scroll to position [39, 0]
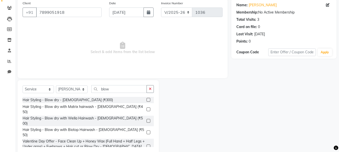
click at [150, 100] on label at bounding box center [148, 100] width 4 height 4
click at [150, 100] on input "checkbox" at bounding box center [147, 100] width 3 height 3
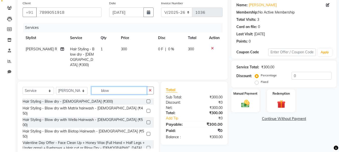
click at [117, 88] on input "blow" at bounding box center [118, 91] width 55 height 8
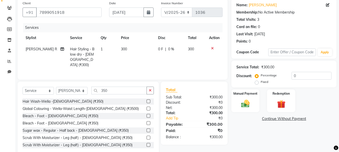
click at [146, 100] on label at bounding box center [148, 102] width 4 height 4
click at [146, 100] on input "checkbox" at bounding box center [147, 101] width 3 height 3
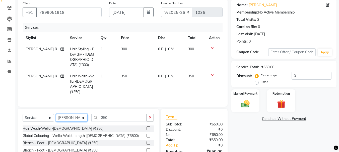
click at [79, 114] on select "Select Stylist [PERSON_NAME] R [PERSON_NAME] Reception [PERSON_NAME] training d…" at bounding box center [72, 118] width 32 height 8
click at [56, 114] on select "Select Stylist [PERSON_NAME] R [PERSON_NAME] Reception [PERSON_NAME] training d…" at bounding box center [72, 118] width 32 height 8
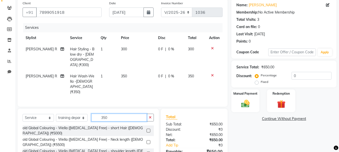
click at [101, 114] on input "350" at bounding box center [118, 118] width 55 height 8
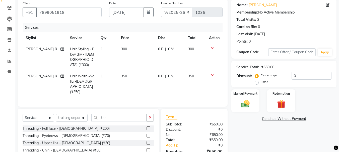
click at [146, 134] on label at bounding box center [148, 136] width 4 height 4
click at [146, 134] on input "checkbox" at bounding box center [147, 135] width 3 height 3
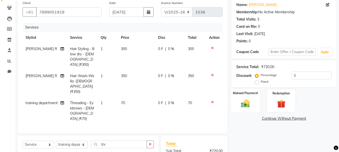
scroll to position [92, 0]
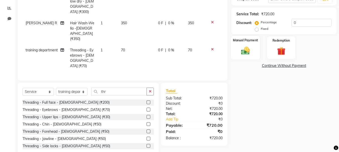
click at [245, 51] on img at bounding box center [245, 51] width 14 height 10
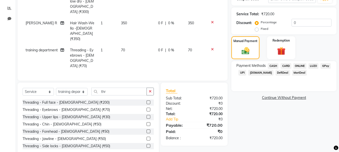
click at [299, 63] on span "ONLINE" at bounding box center [299, 66] width 13 height 6
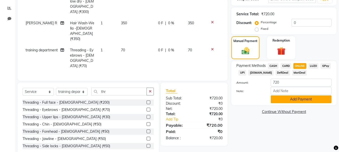
click at [295, 98] on button "Add Payment" at bounding box center [301, 100] width 61 height 8
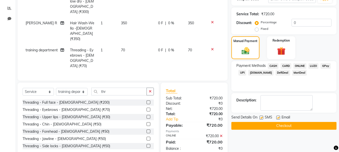
click at [280, 127] on button "Checkout" at bounding box center [283, 126] width 105 height 8
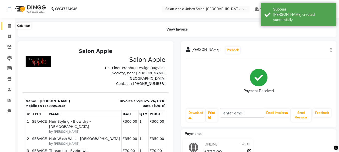
click at [10, 27] on icon at bounding box center [9, 26] width 3 height 4
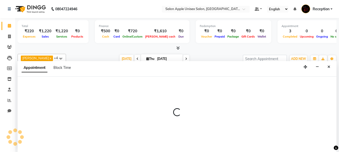
scroll to position [0, 0]
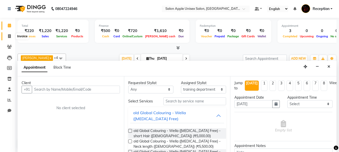
click at [7, 36] on span at bounding box center [9, 37] width 9 height 6
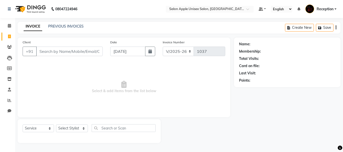
click at [49, 53] on input "Client" at bounding box center [69, 52] width 66 height 10
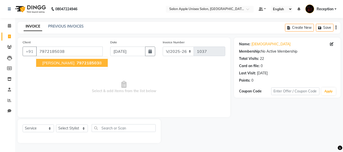
click at [56, 64] on span "[PERSON_NAME]" at bounding box center [58, 62] width 32 height 5
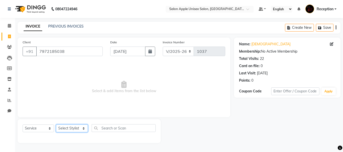
drag, startPoint x: 73, startPoint y: 127, endPoint x: 76, endPoint y: 126, distance: 3.7
click at [73, 127] on select "Select Stylist [PERSON_NAME] R [PERSON_NAME] Reception [PERSON_NAME] training d…" at bounding box center [72, 129] width 32 height 8
click at [56, 125] on select "Select Stylist [PERSON_NAME] R [PERSON_NAME] Reception [PERSON_NAME] training d…" at bounding box center [72, 129] width 32 height 8
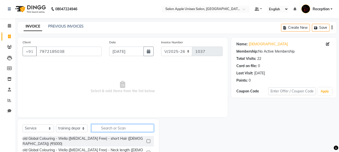
click at [123, 128] on input "text" at bounding box center [122, 128] width 62 height 8
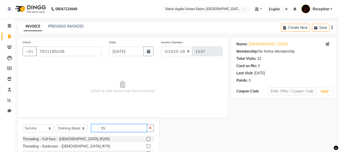
scroll to position [49, 0]
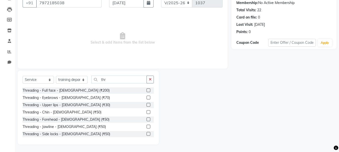
click at [146, 98] on label at bounding box center [148, 98] width 4 height 4
click at [146, 98] on input "checkbox" at bounding box center [147, 97] width 3 height 3
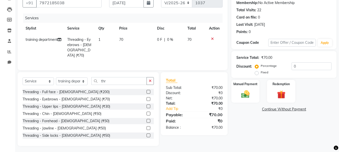
click at [146, 105] on label at bounding box center [148, 107] width 4 height 4
click at [146, 105] on input "checkbox" at bounding box center [147, 106] width 3 height 3
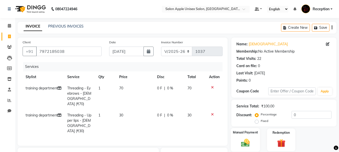
scroll to position [70, 0]
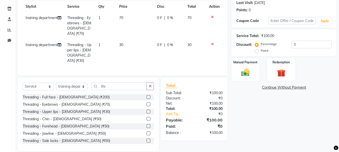
click at [146, 124] on label at bounding box center [148, 126] width 4 height 4
click at [146, 125] on input "checkbox" at bounding box center [147, 126] width 3 height 3
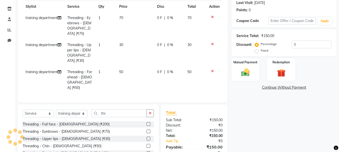
scroll to position [20, 0]
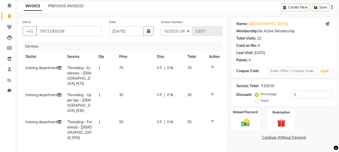
click at [245, 123] on img at bounding box center [245, 123] width 14 height 10
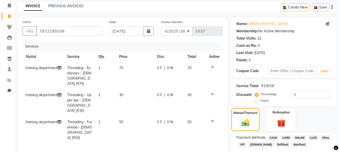
click at [305, 136] on span "ONLINE" at bounding box center [299, 138] width 13 height 6
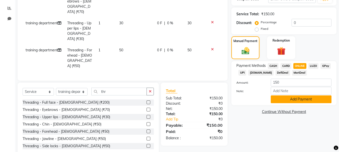
click at [296, 101] on button "Add Payment" at bounding box center [301, 100] width 61 height 8
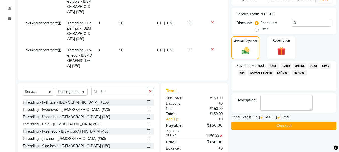
click at [280, 126] on button "Checkout" at bounding box center [283, 126] width 105 height 8
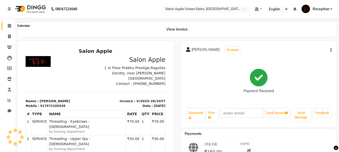
click at [9, 24] on icon at bounding box center [9, 26] width 3 height 4
